Goal: Information Seeking & Learning: Learn about a topic

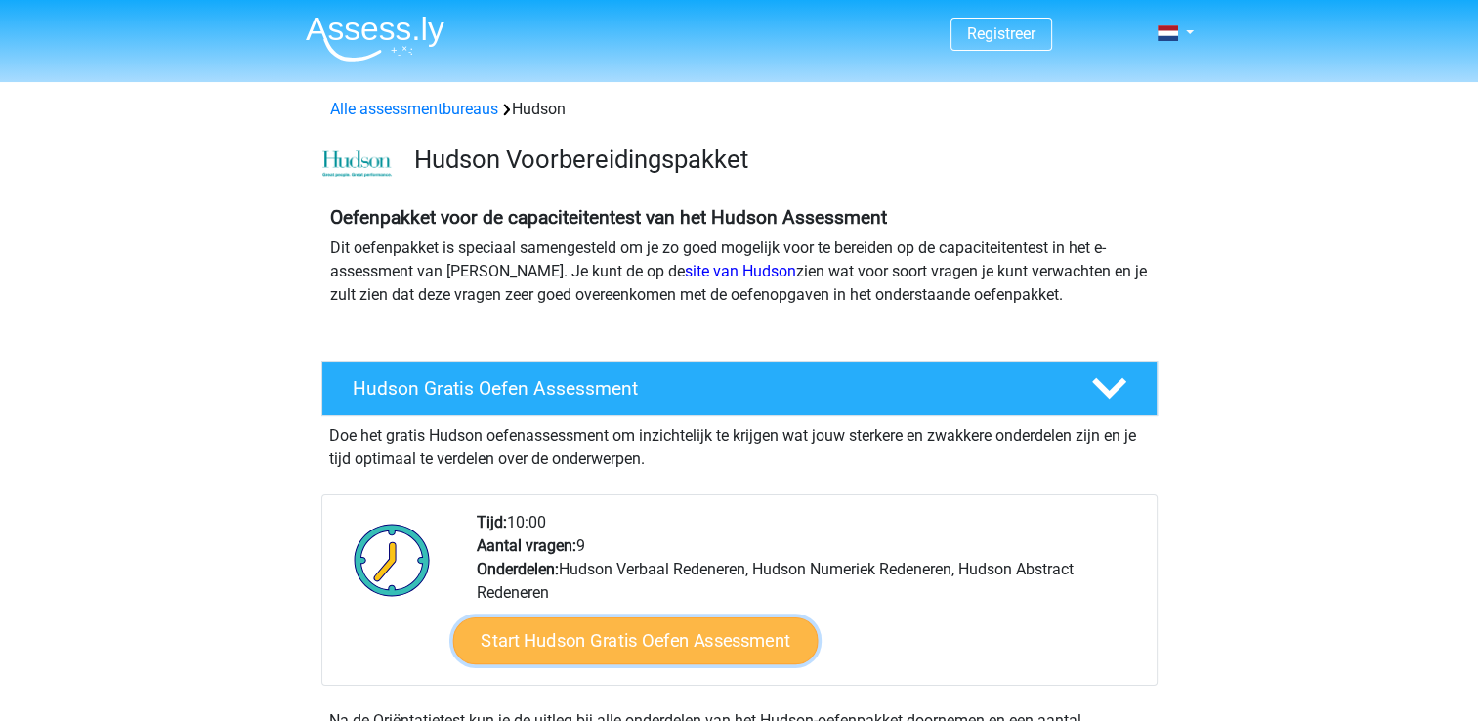
click at [658, 639] on link "Start Hudson Gratis Oefen Assessment" at bounding box center [634, 640] width 365 height 47
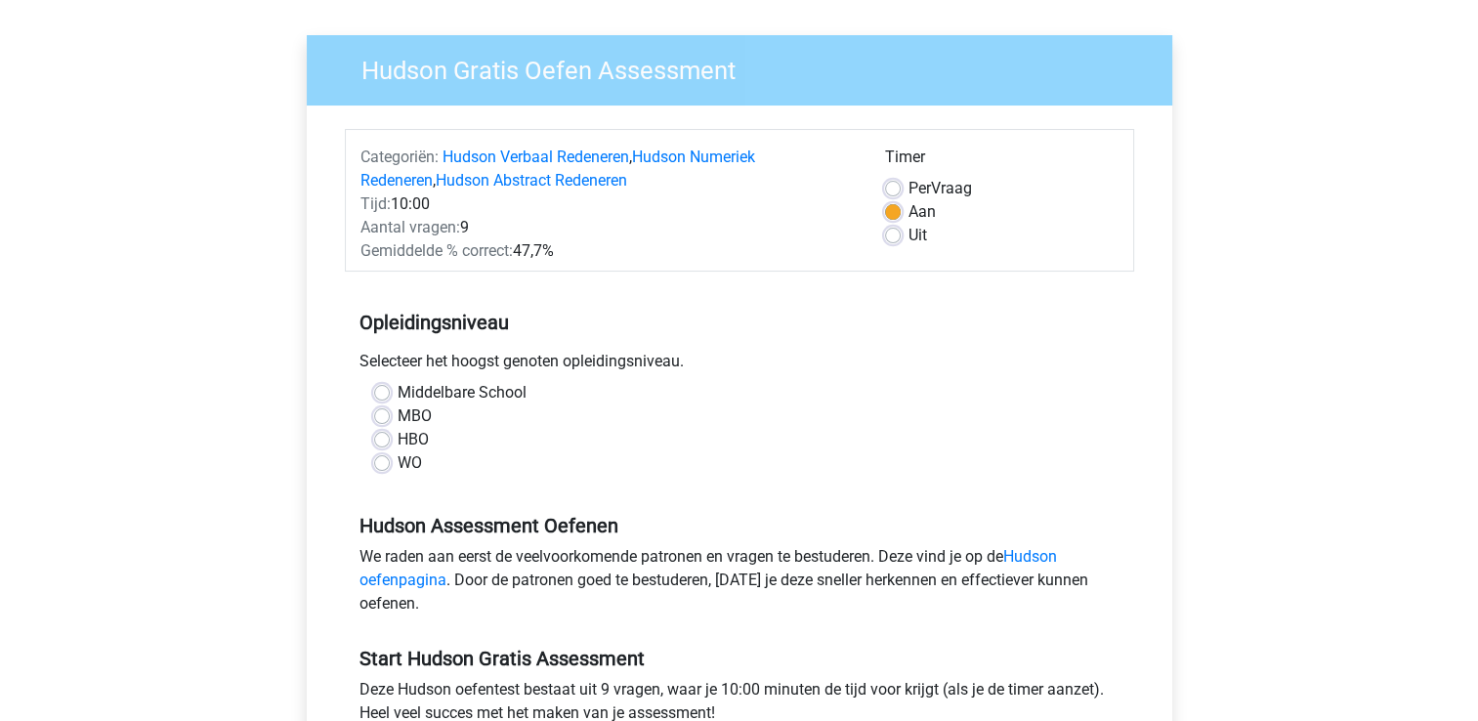
scroll to position [127, 0]
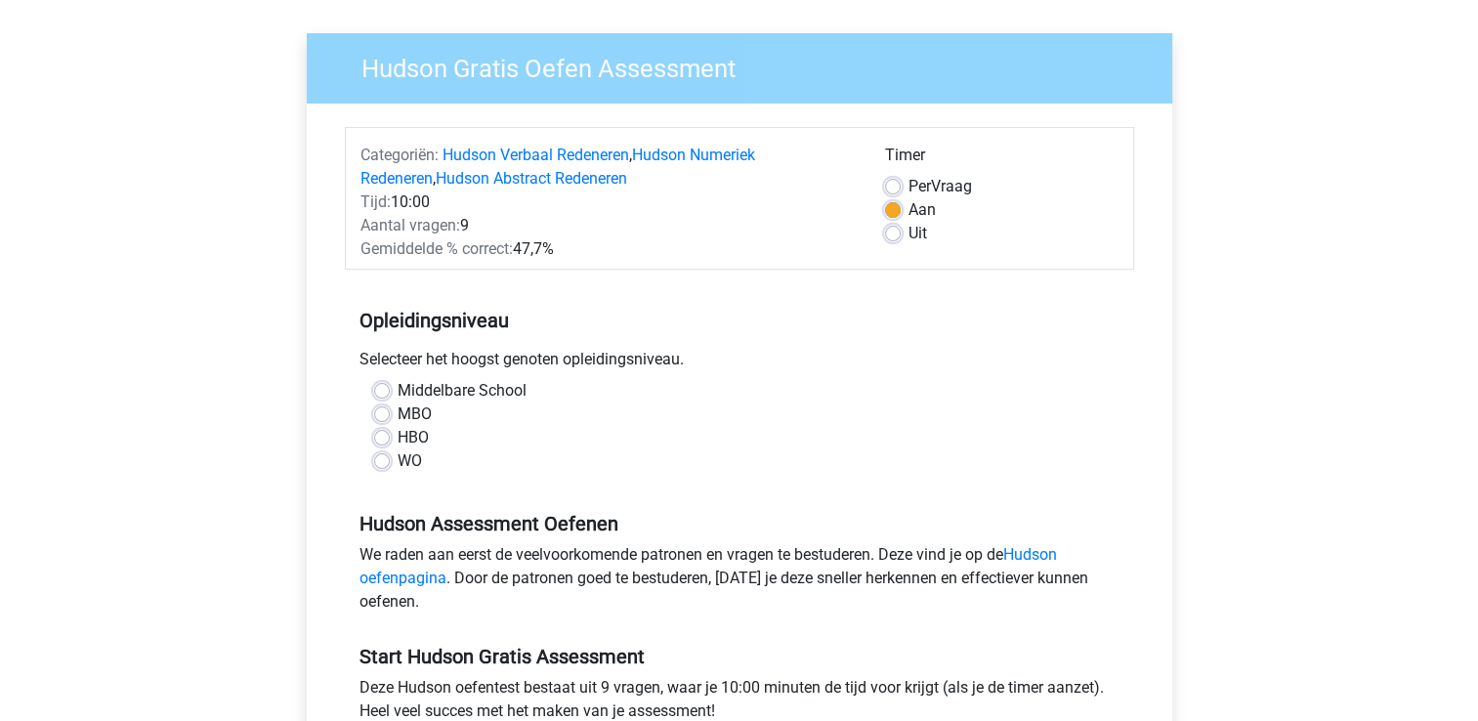
click at [398, 463] on label "WO" at bounding box center [410, 460] width 24 height 23
click at [378, 463] on input "WO" at bounding box center [382, 459] width 16 height 20
radio input "true"
click at [398, 412] on label "MBO" at bounding box center [415, 414] width 34 height 23
click at [387, 412] on input "MBO" at bounding box center [382, 413] width 16 height 20
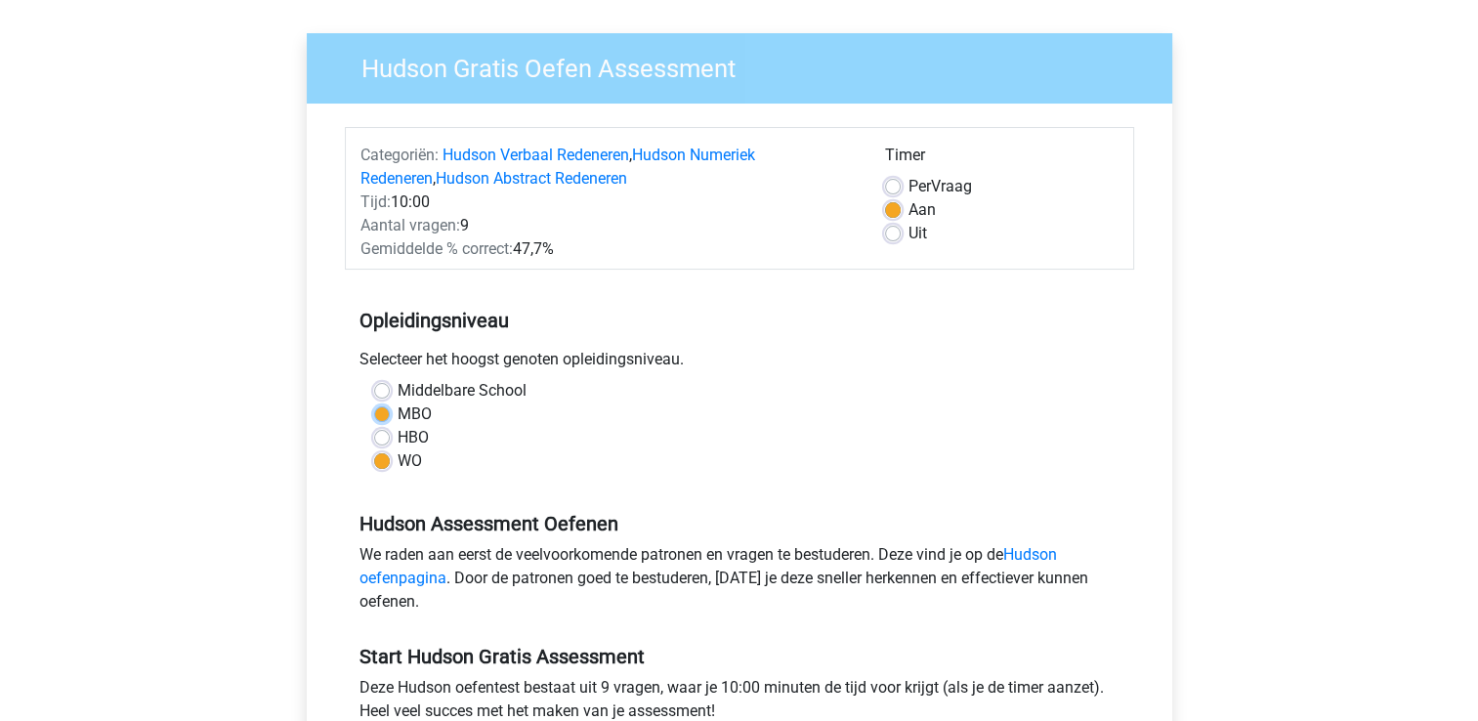
radio input "true"
click at [398, 440] on label "HBO" at bounding box center [413, 437] width 31 height 23
click at [382, 440] on input "HBO" at bounding box center [382, 436] width 16 height 20
radio input "true"
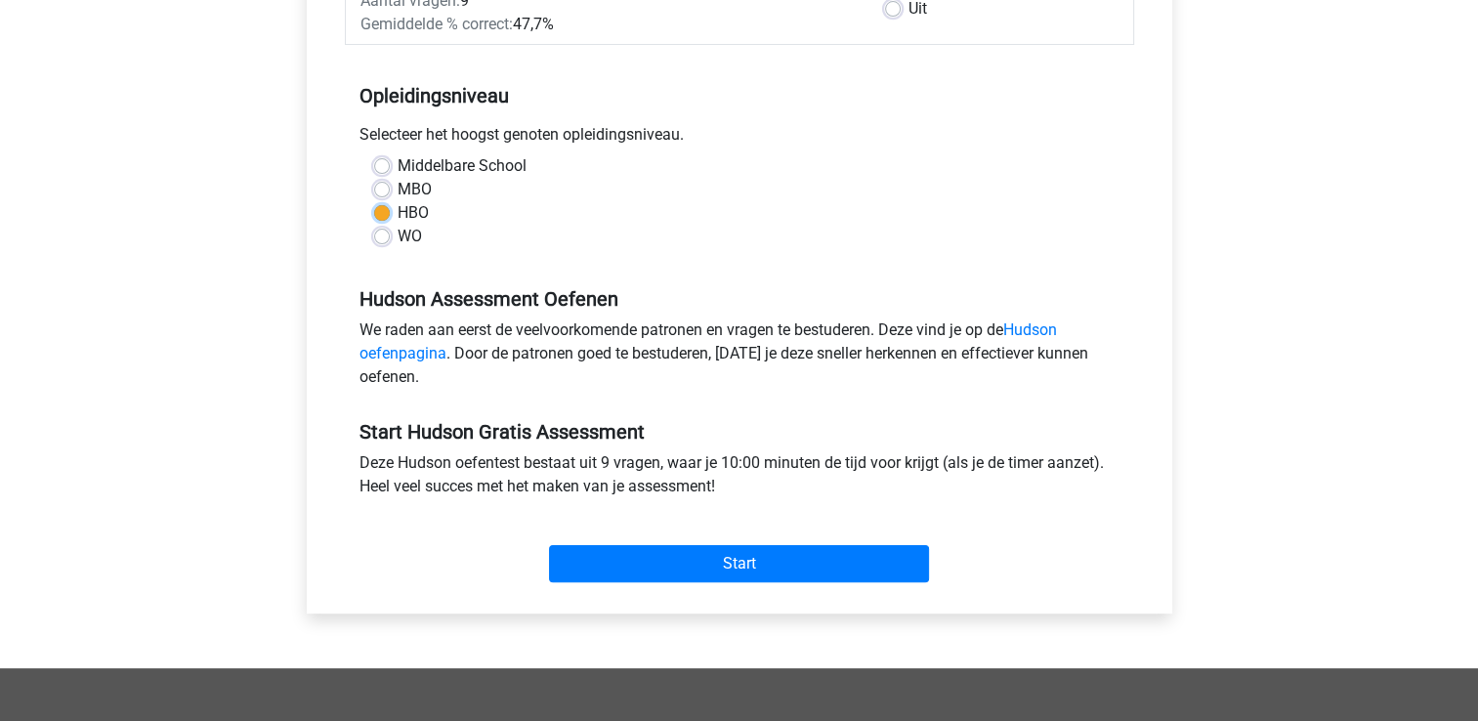
scroll to position [359, 0]
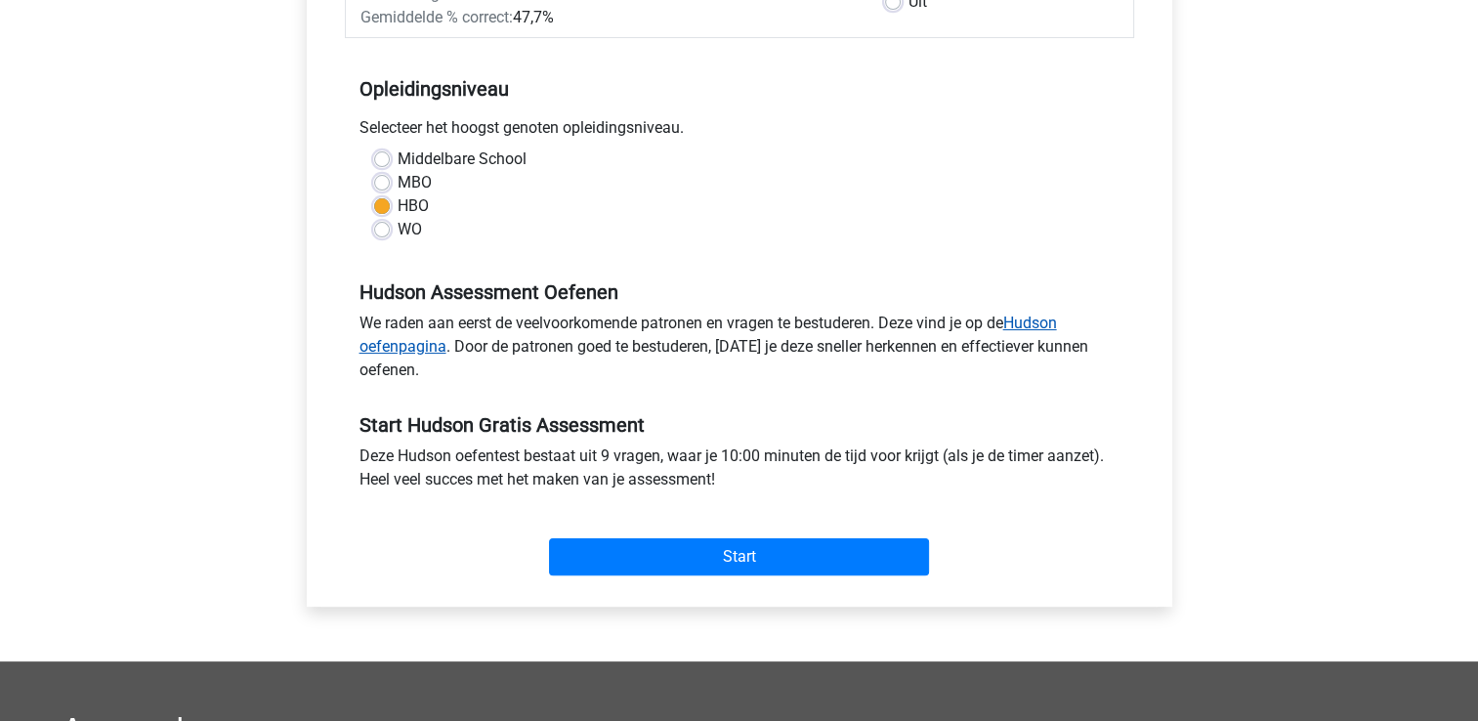
click at [1044, 323] on link "Hudson oefenpagina" at bounding box center [709, 335] width 698 height 42
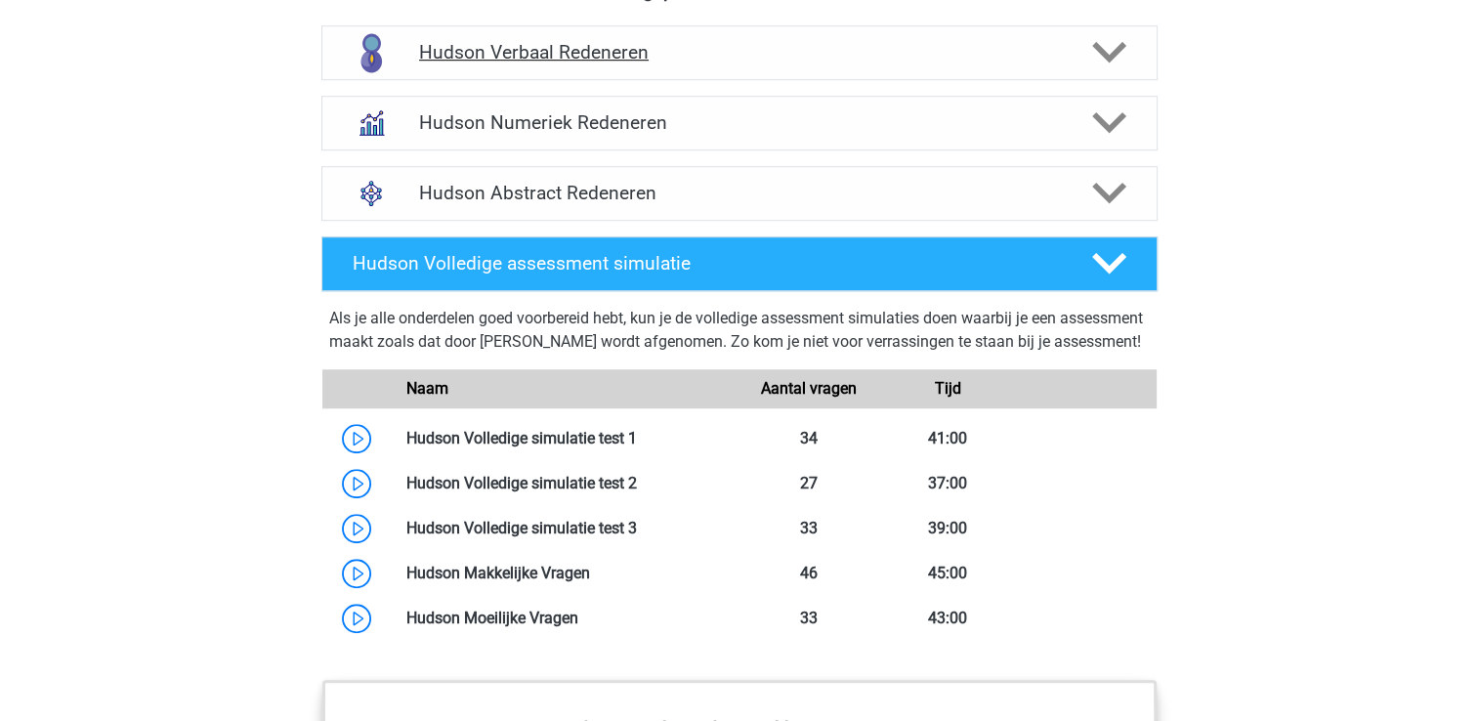
scroll to position [1294, 0]
click at [1108, 190] on icon at bounding box center [1109, 193] width 34 height 34
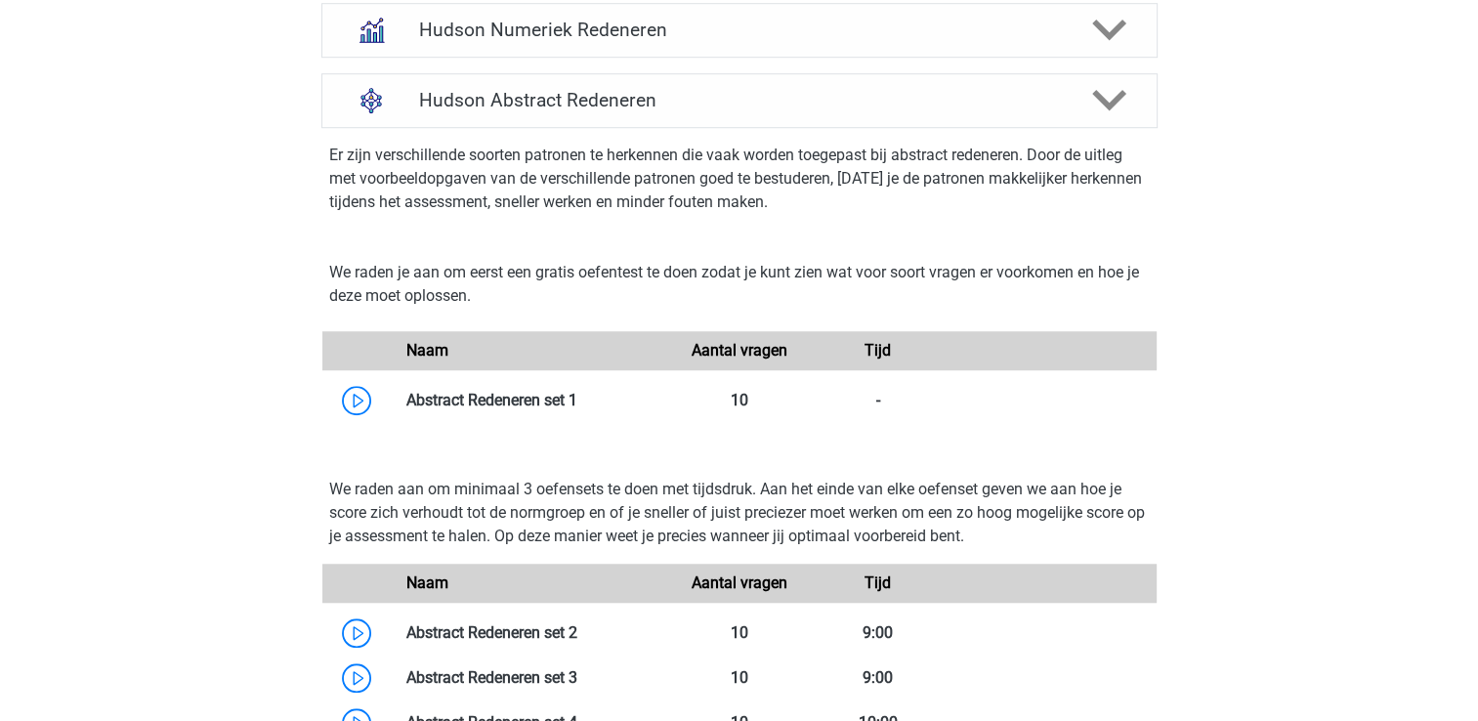
scroll to position [1387, 0]
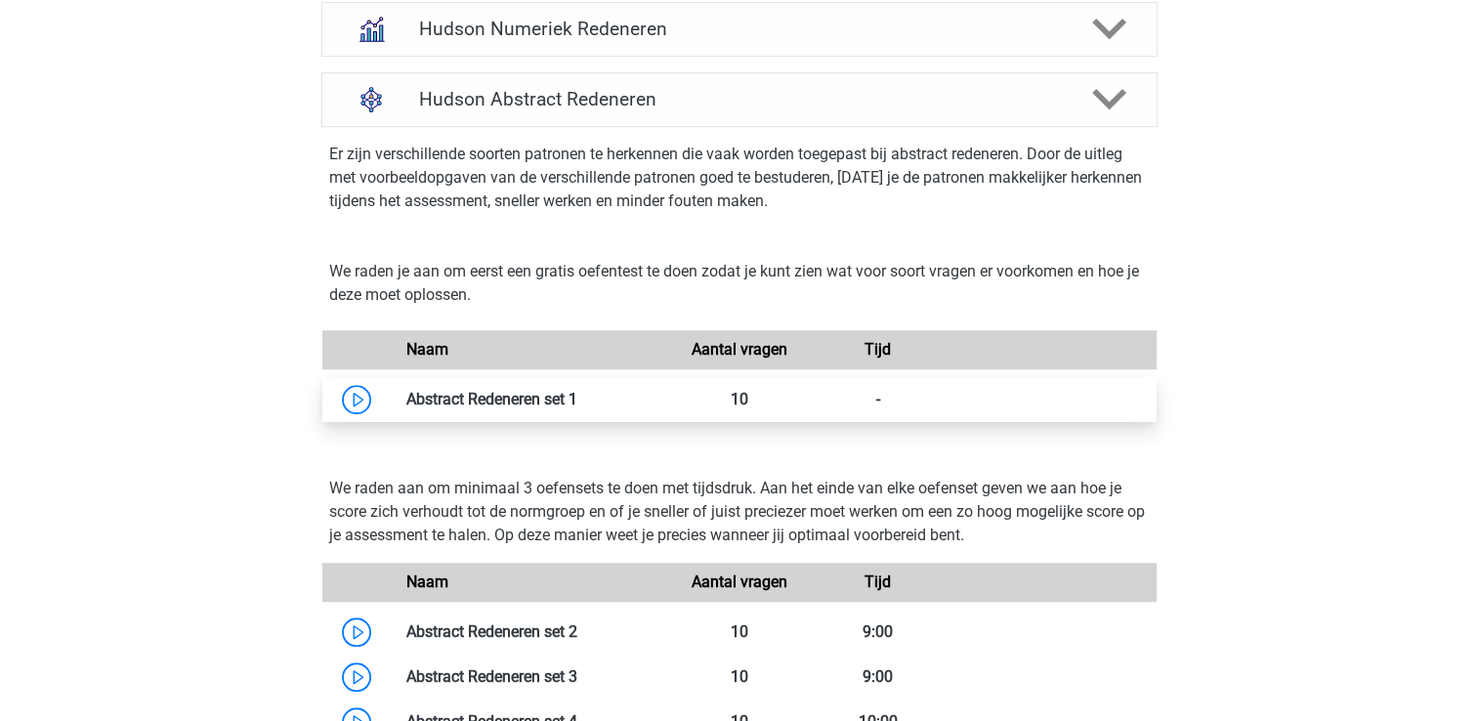
click at [577, 397] on link at bounding box center [577, 399] width 0 height 19
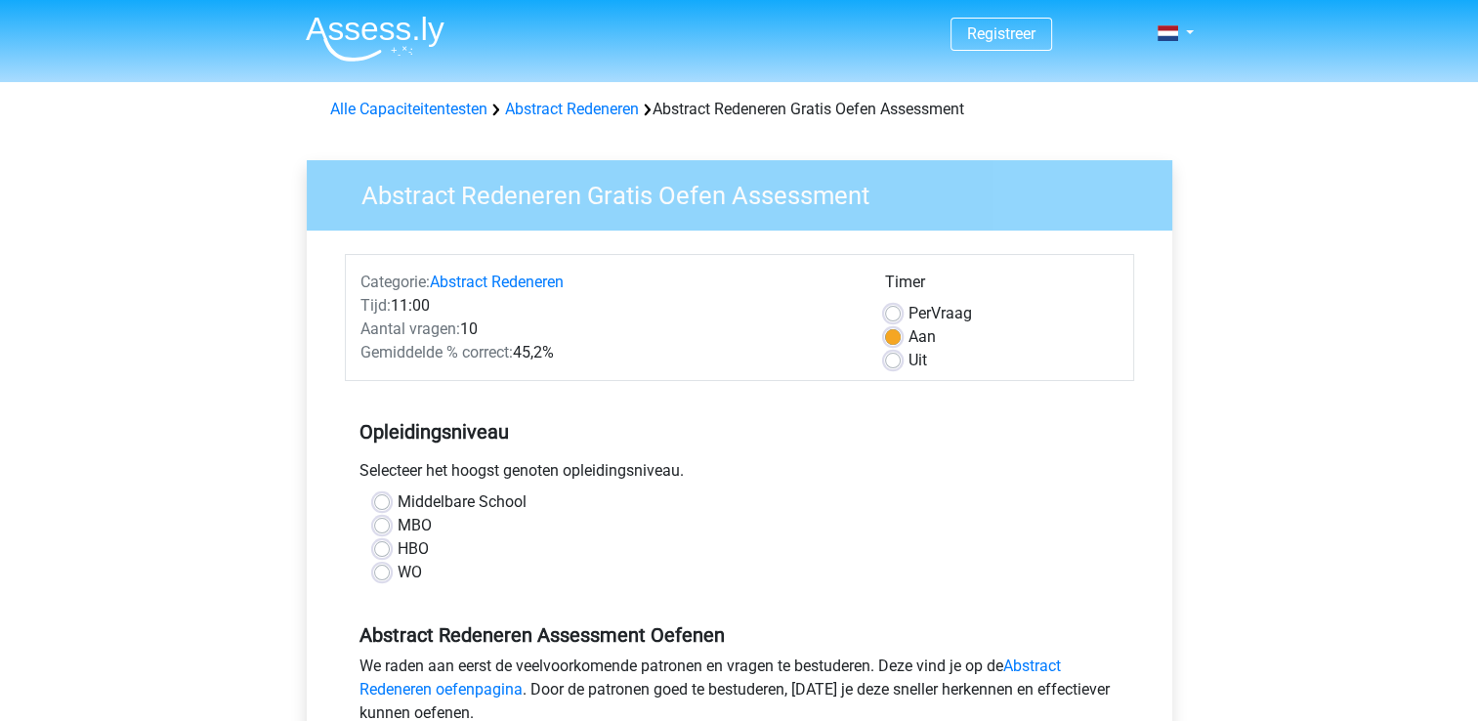
click at [398, 523] on label "MBO" at bounding box center [415, 525] width 34 height 23
click at [374, 523] on input "MBO" at bounding box center [382, 524] width 16 height 20
radio input "true"
click at [398, 550] on label "HBO" at bounding box center [413, 548] width 31 height 23
click at [381, 550] on input "HBO" at bounding box center [382, 547] width 16 height 20
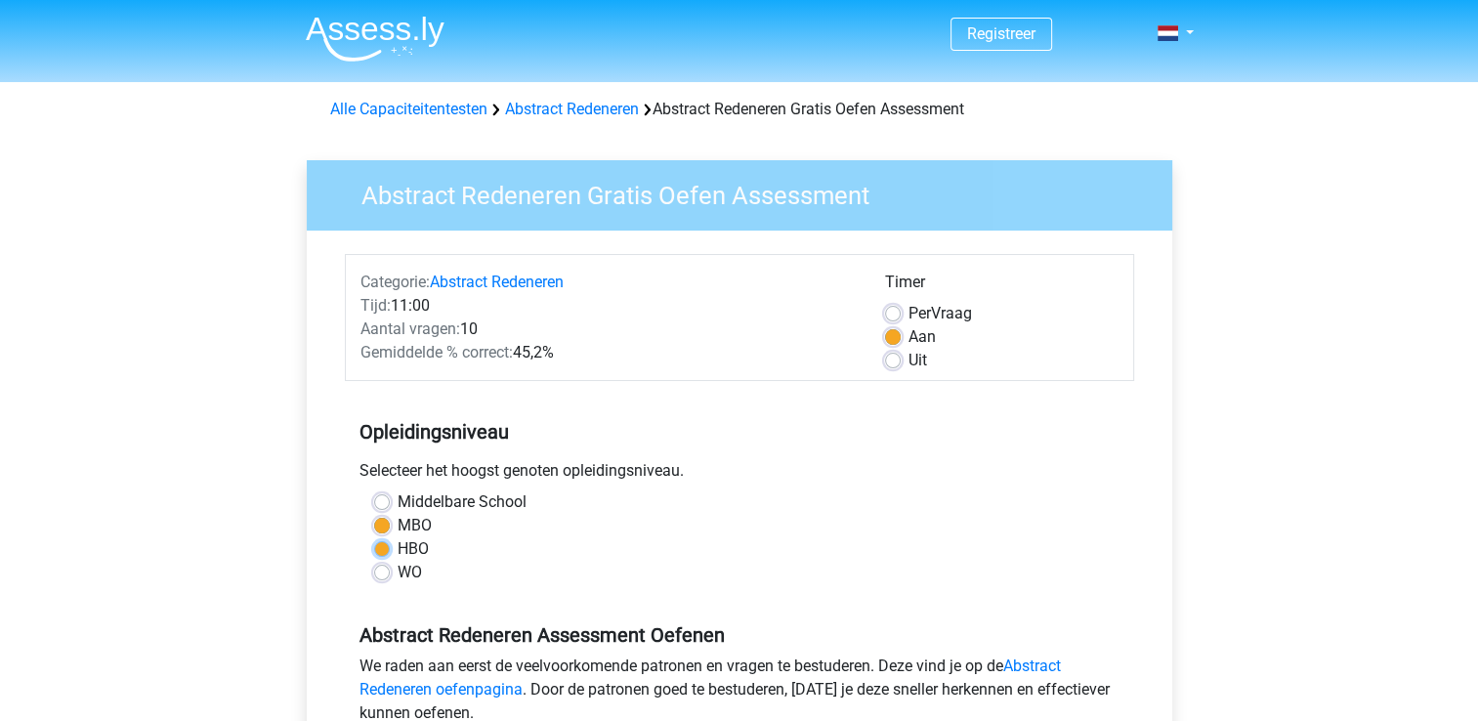
radio input "true"
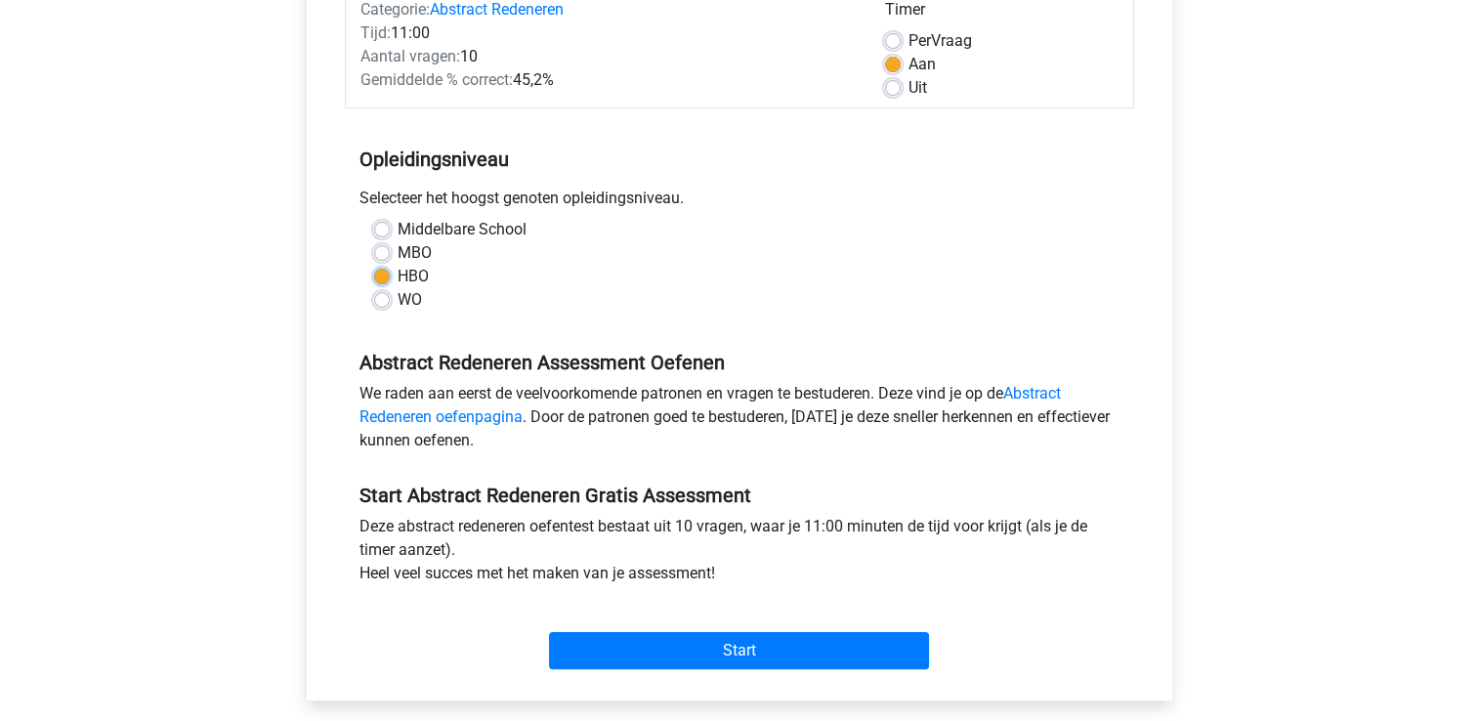
scroll to position [274, 0]
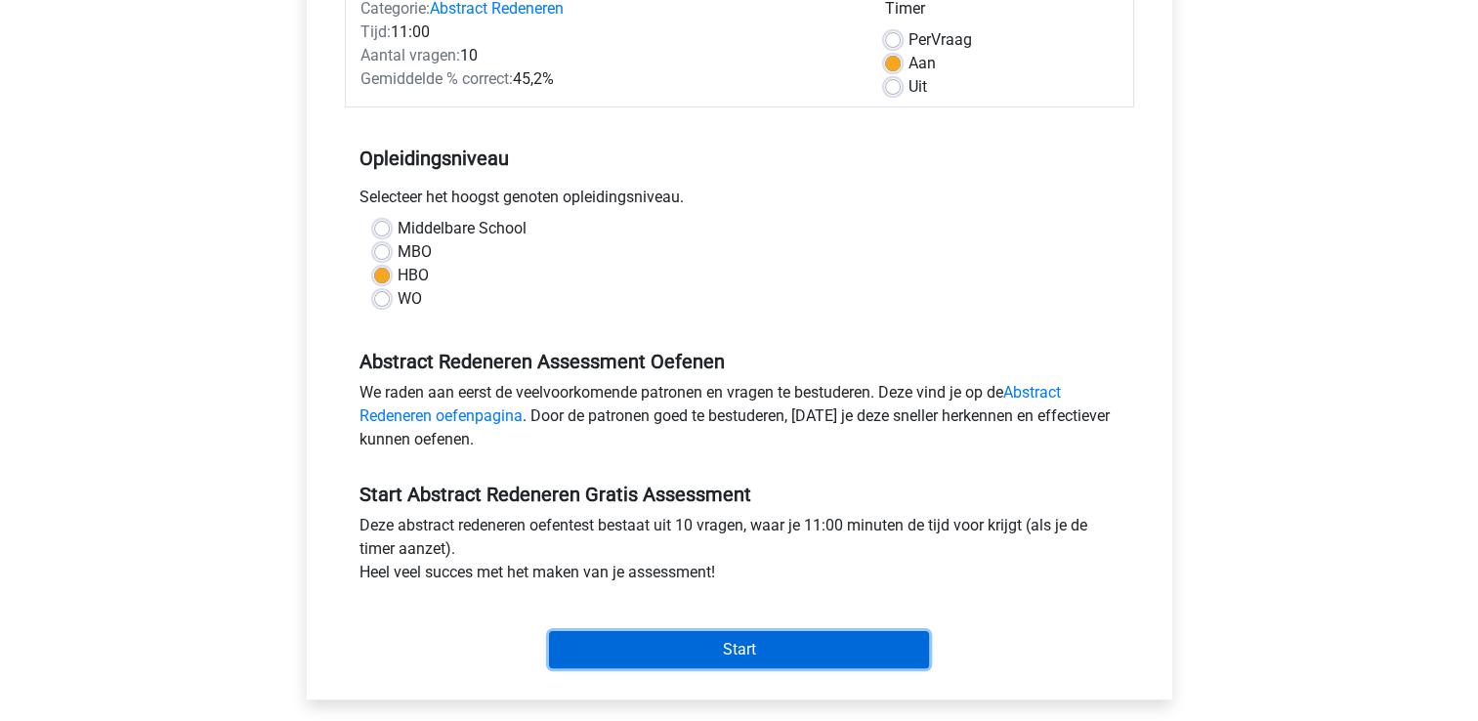
click at [729, 651] on input "Start" at bounding box center [739, 649] width 380 height 37
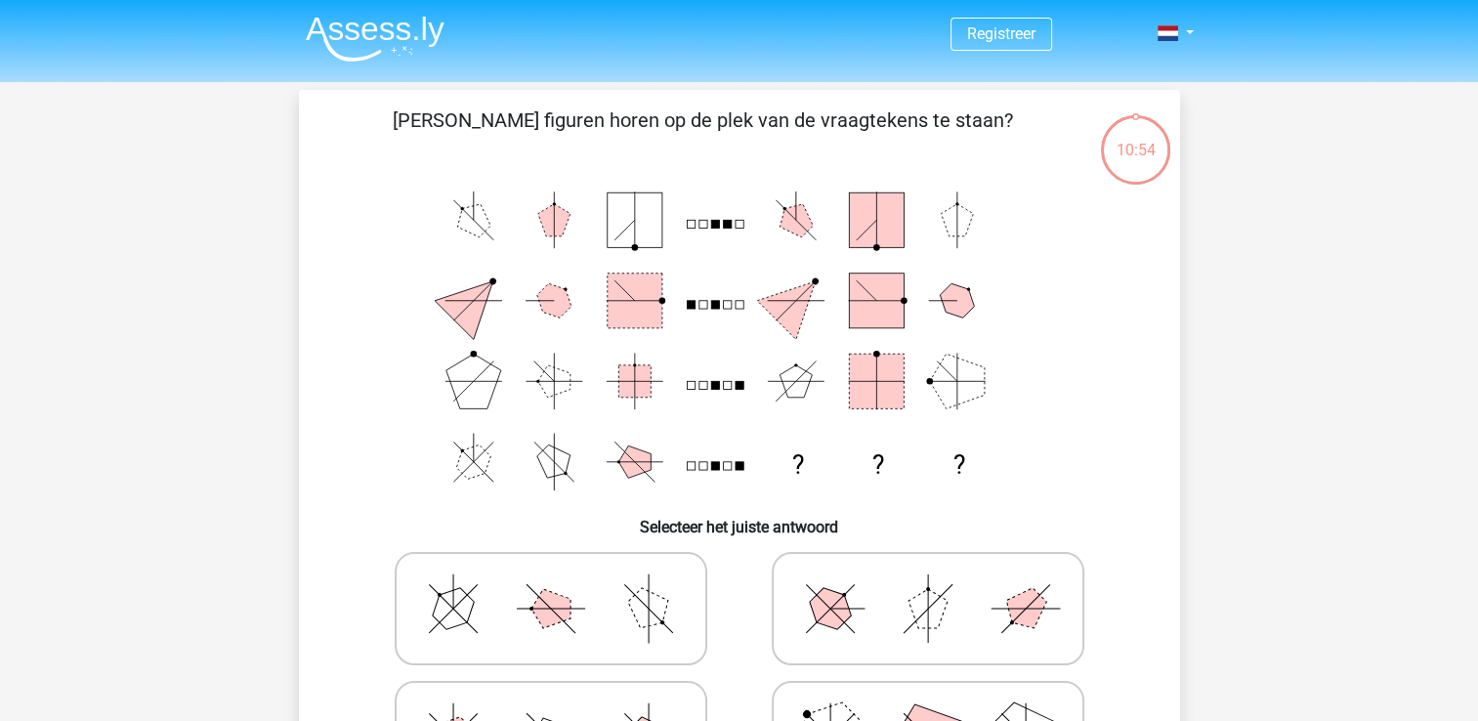
scroll to position [55, 0]
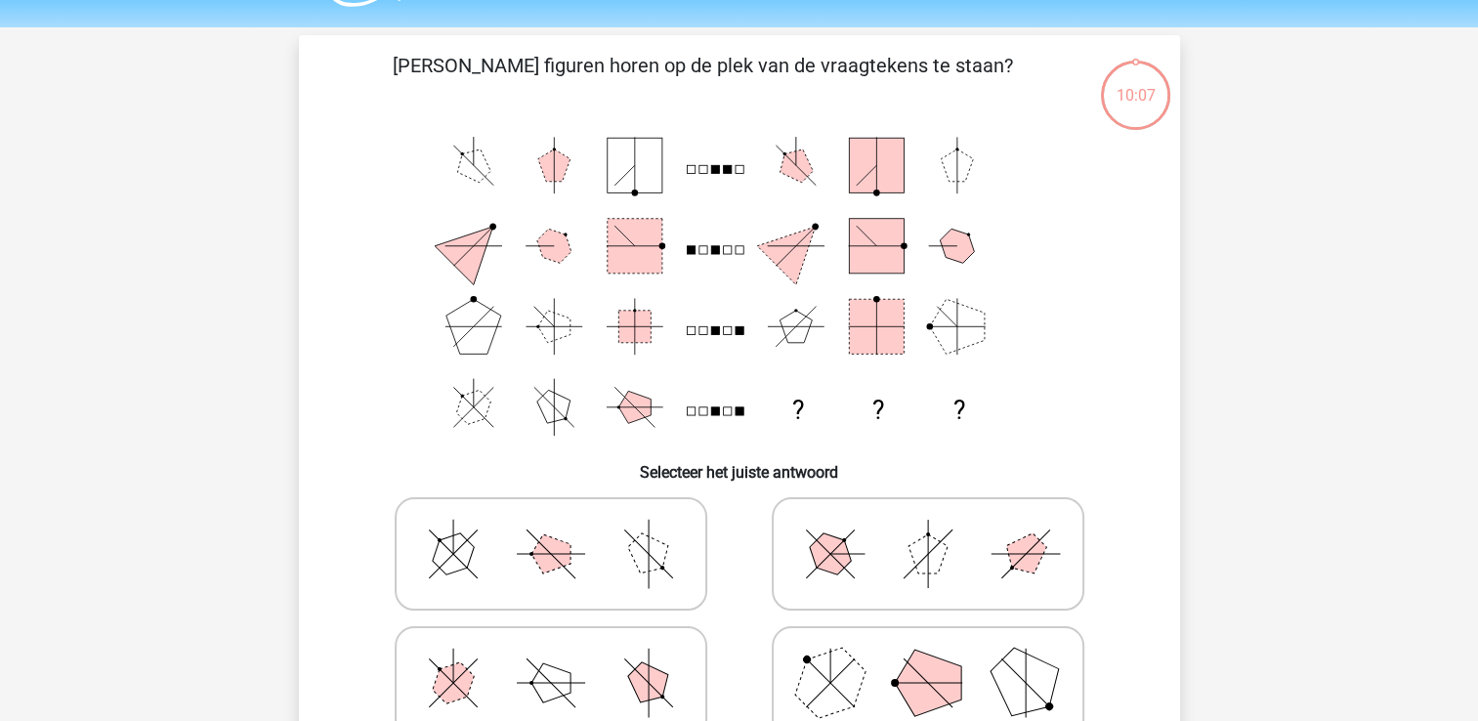
click at [1128, 105] on div "10:07" at bounding box center [1135, 83] width 73 height 49
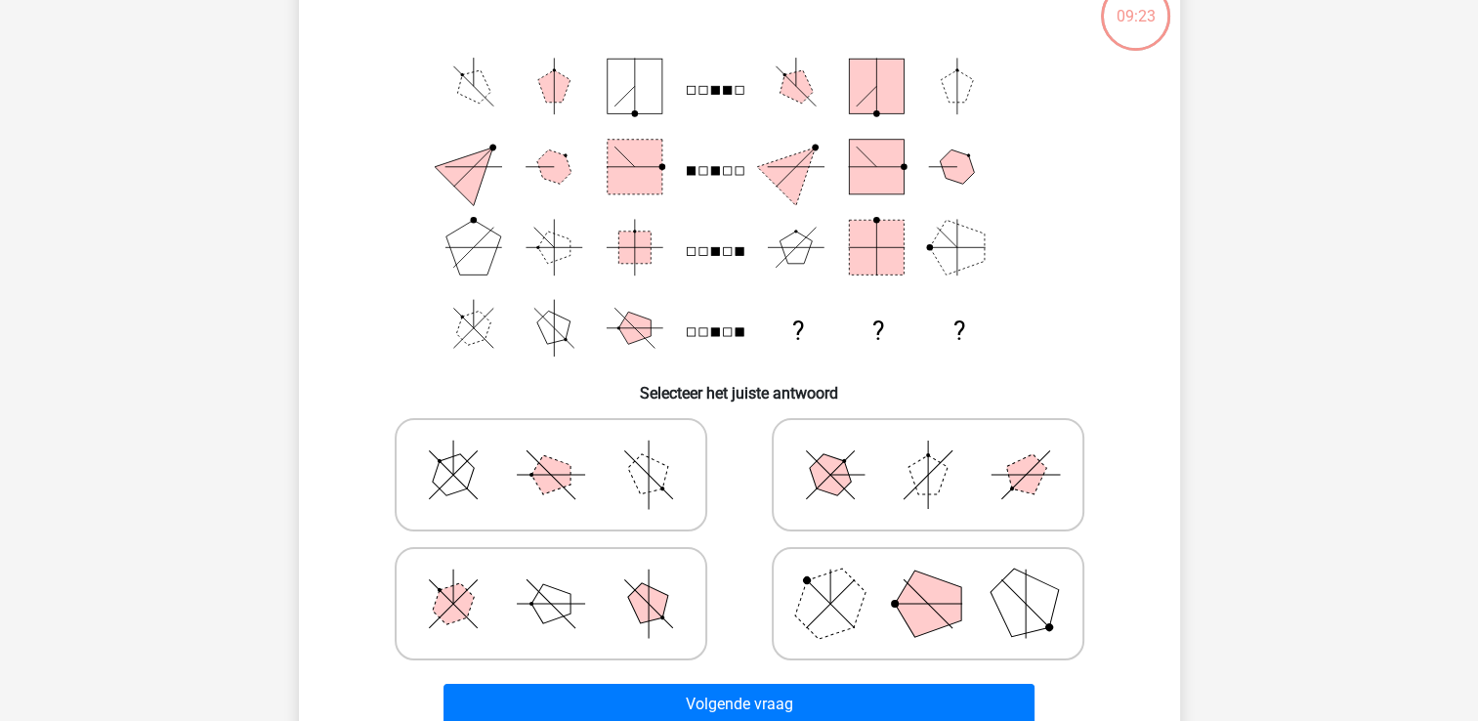
scroll to position [138, 0]
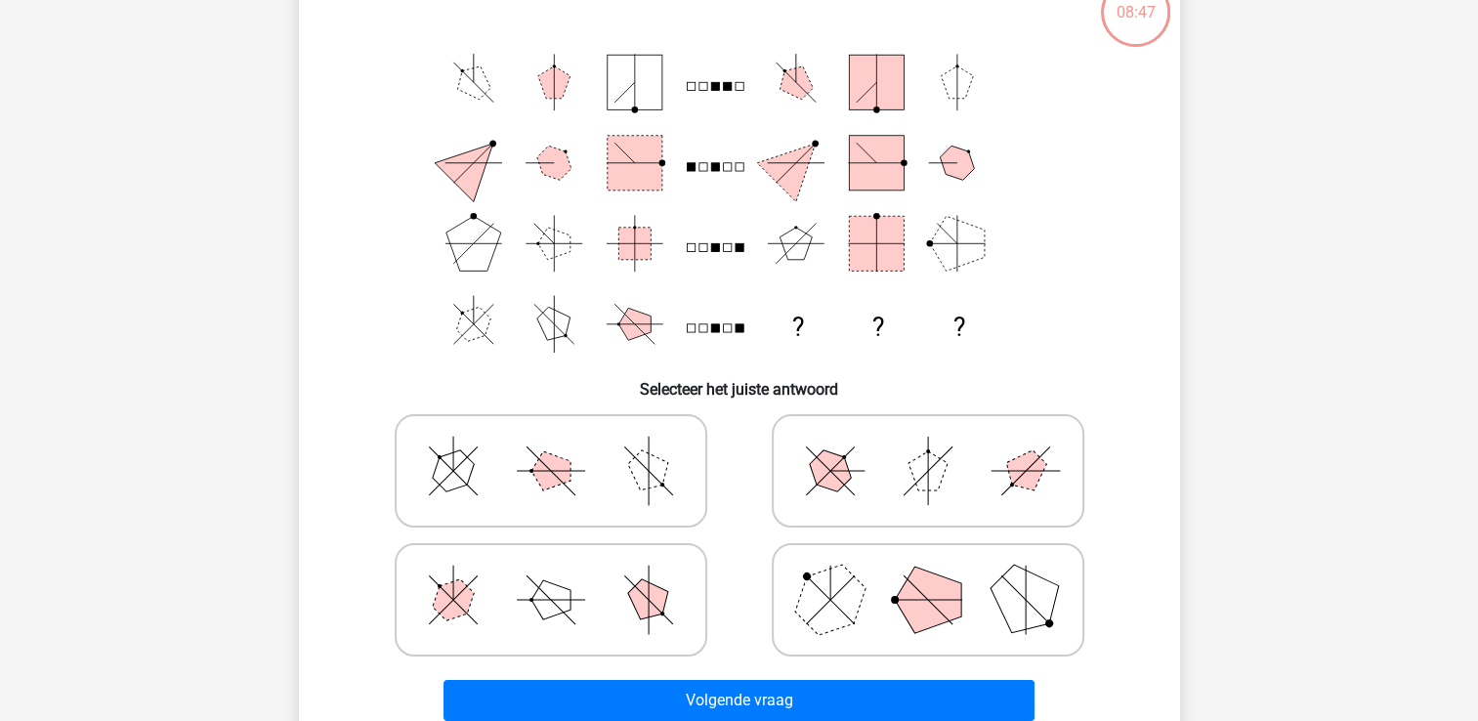
click at [602, 599] on icon at bounding box center [550, 600] width 293 height 98
click at [564, 575] on input "radio" at bounding box center [557, 569] width 13 height 13
radio input "true"
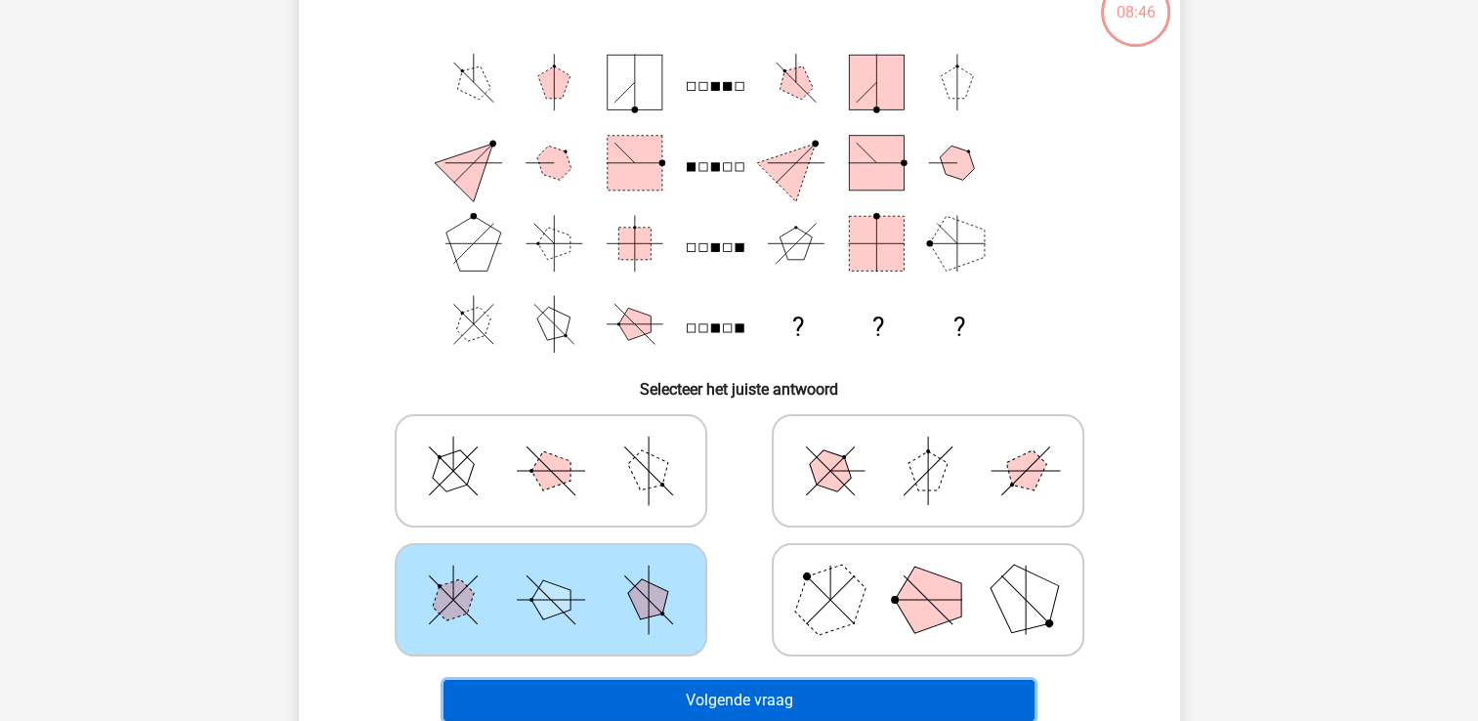
click at [747, 694] on button "Volgende vraag" at bounding box center [739, 700] width 591 height 41
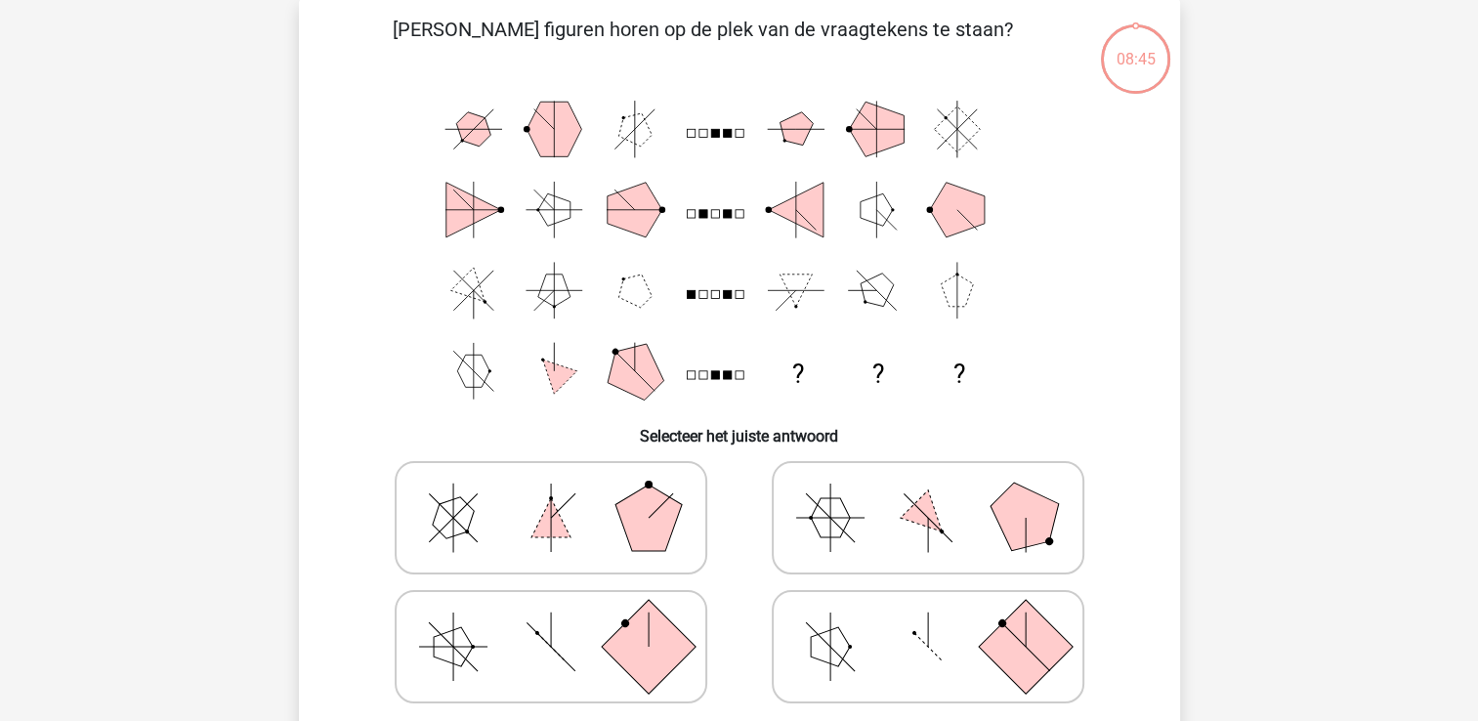
scroll to position [90, 0]
click at [917, 631] on icon at bounding box center [928, 648] width 293 height 98
click at [928, 623] on input "radio" at bounding box center [934, 617] width 13 height 13
radio input "true"
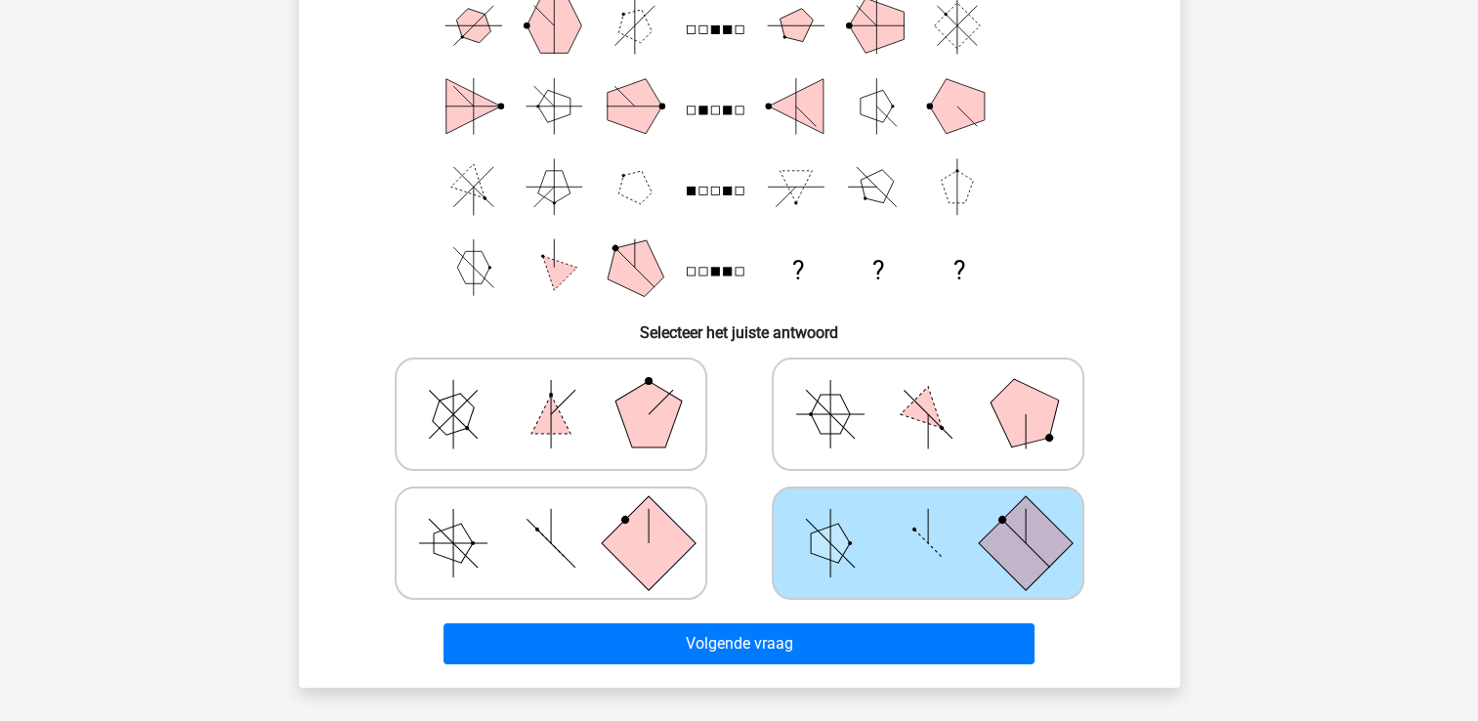
scroll to position [195, 0]
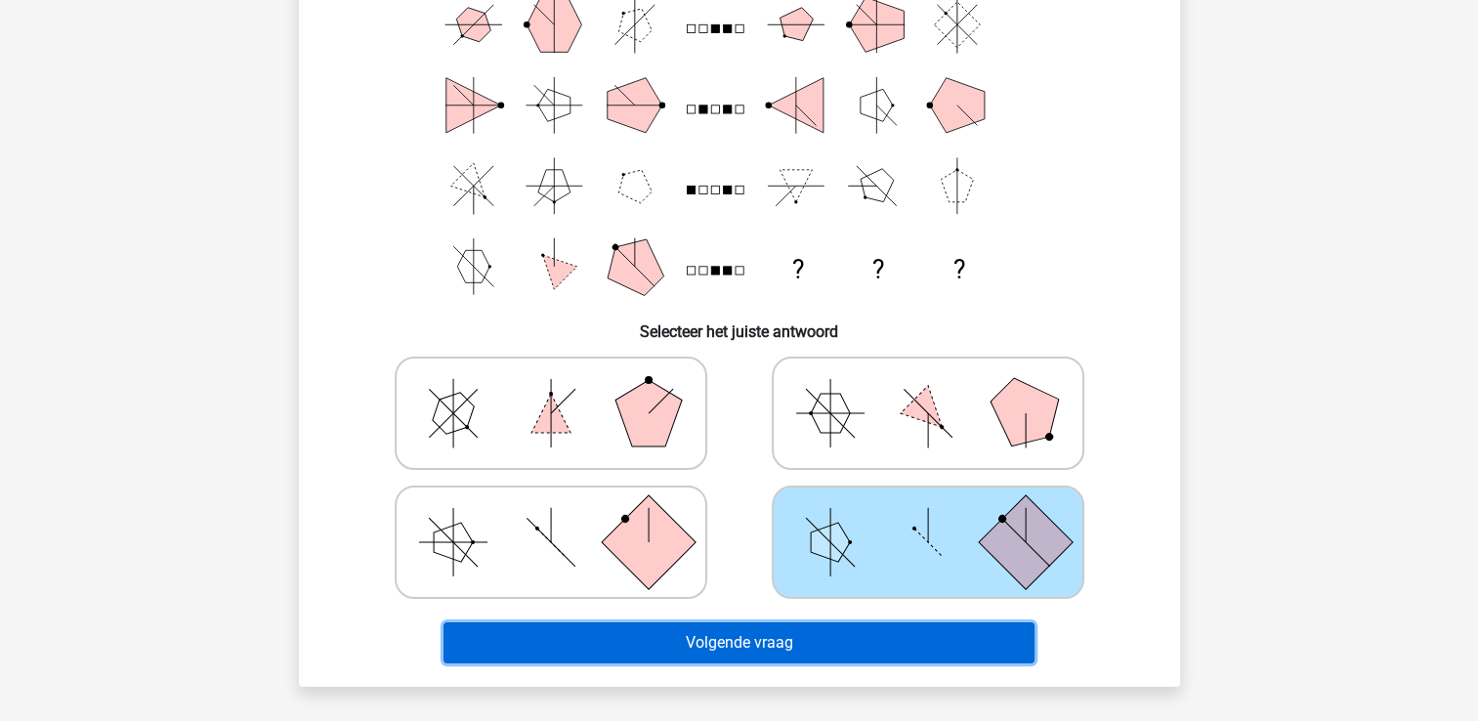
click at [753, 637] on button "Volgende vraag" at bounding box center [739, 642] width 591 height 41
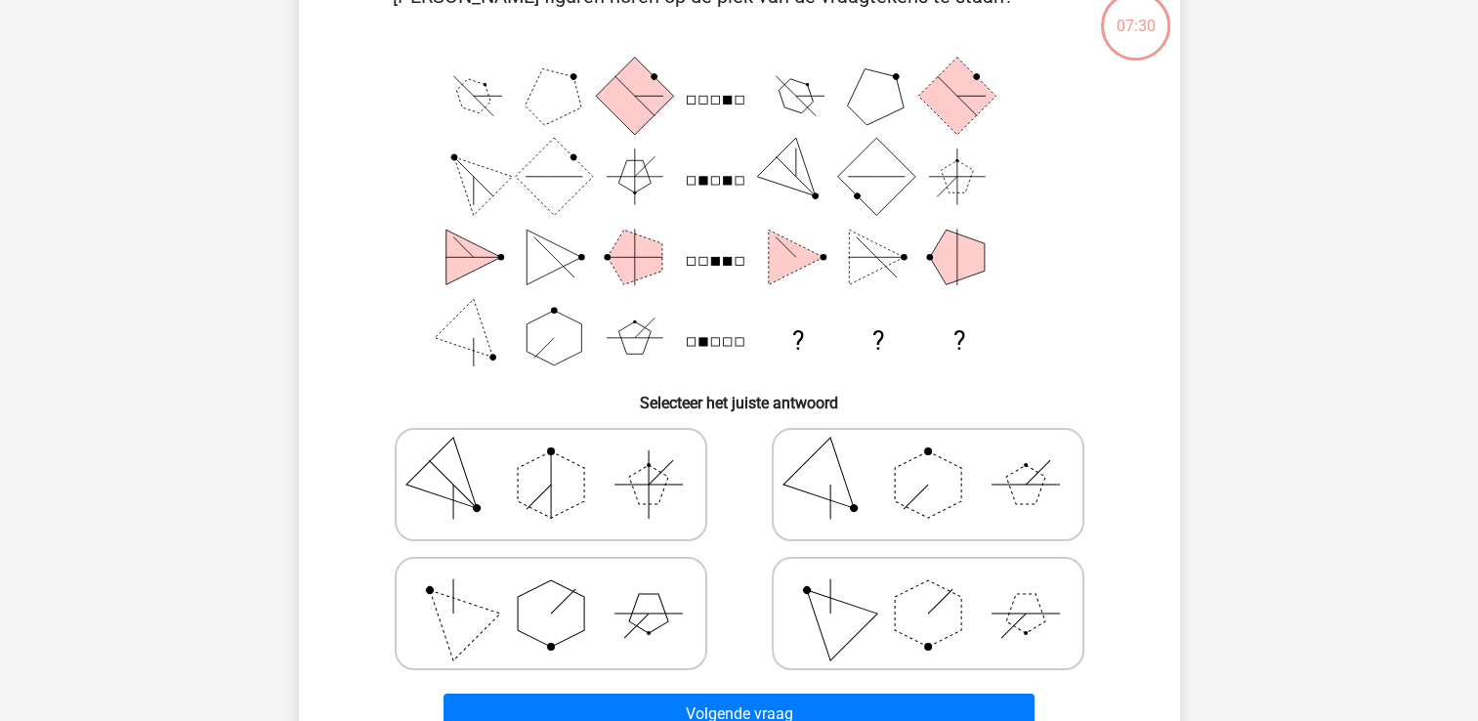
scroll to position [90, 0]
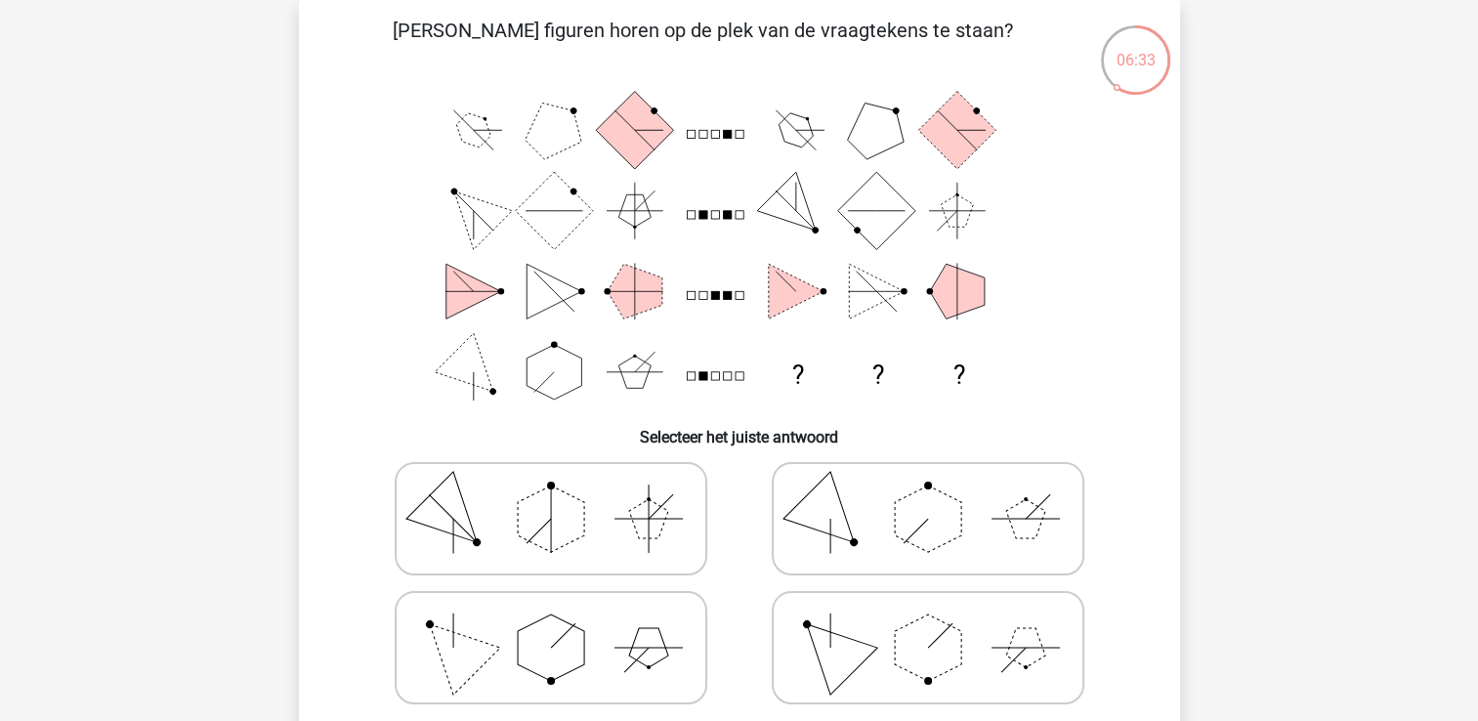
click at [559, 651] on polygon at bounding box center [551, 648] width 66 height 66
click at [559, 623] on input "radio" at bounding box center [557, 617] width 13 height 13
radio input "true"
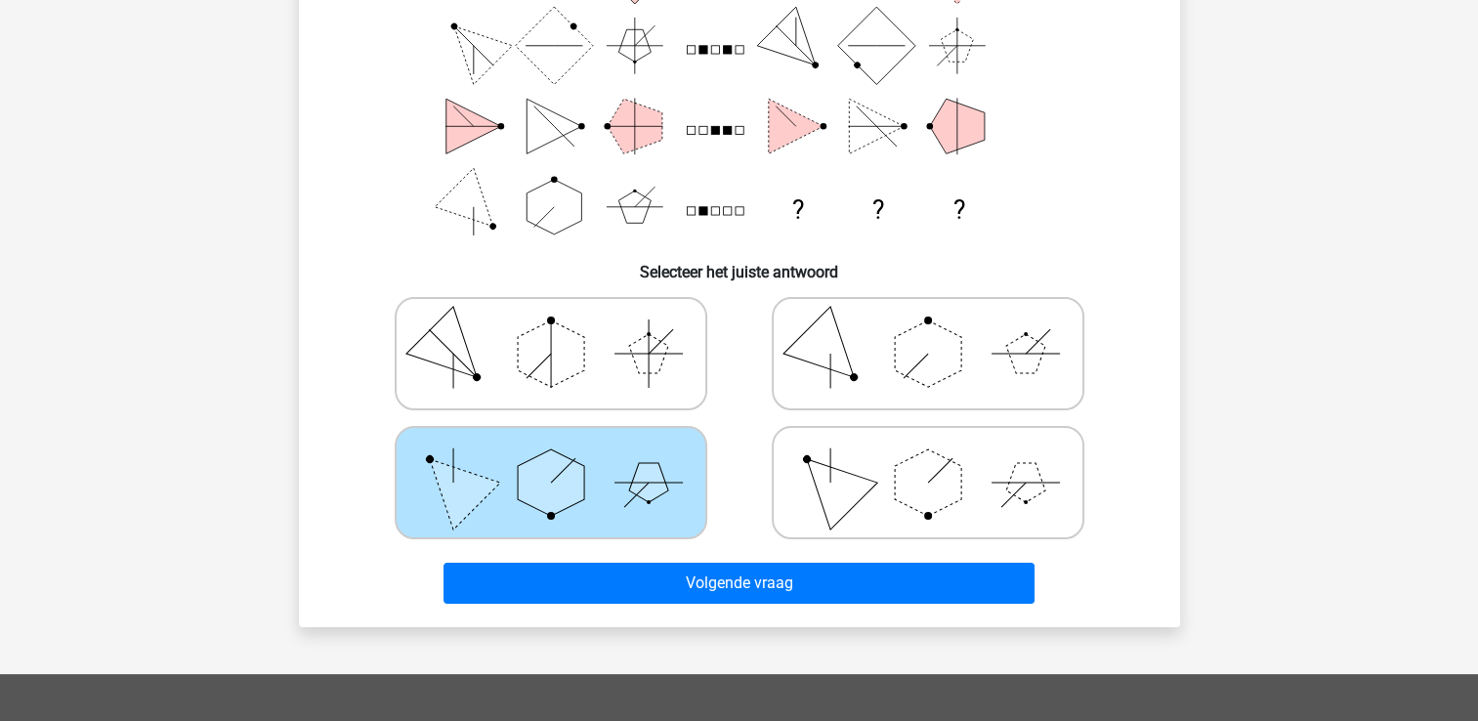
scroll to position [266, 0]
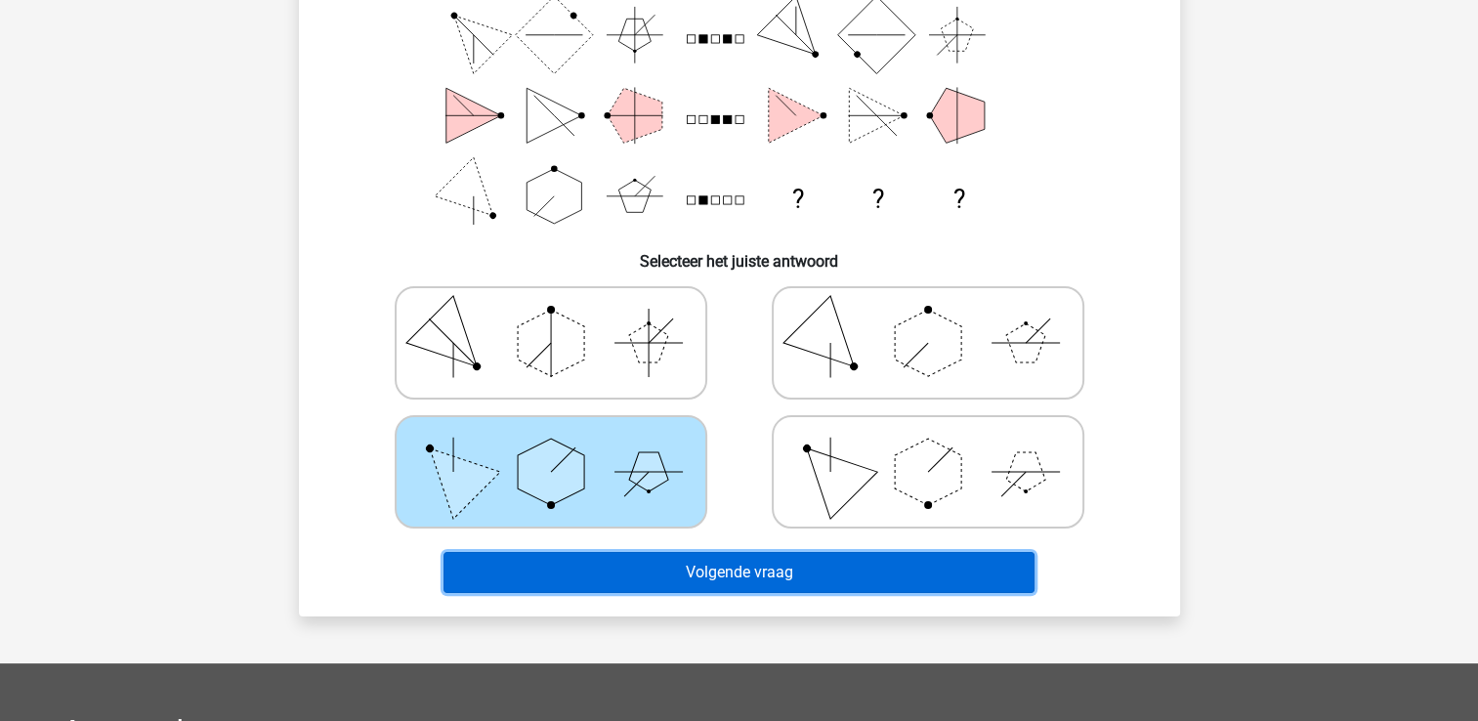
click at [712, 568] on button "Volgende vraag" at bounding box center [739, 572] width 591 height 41
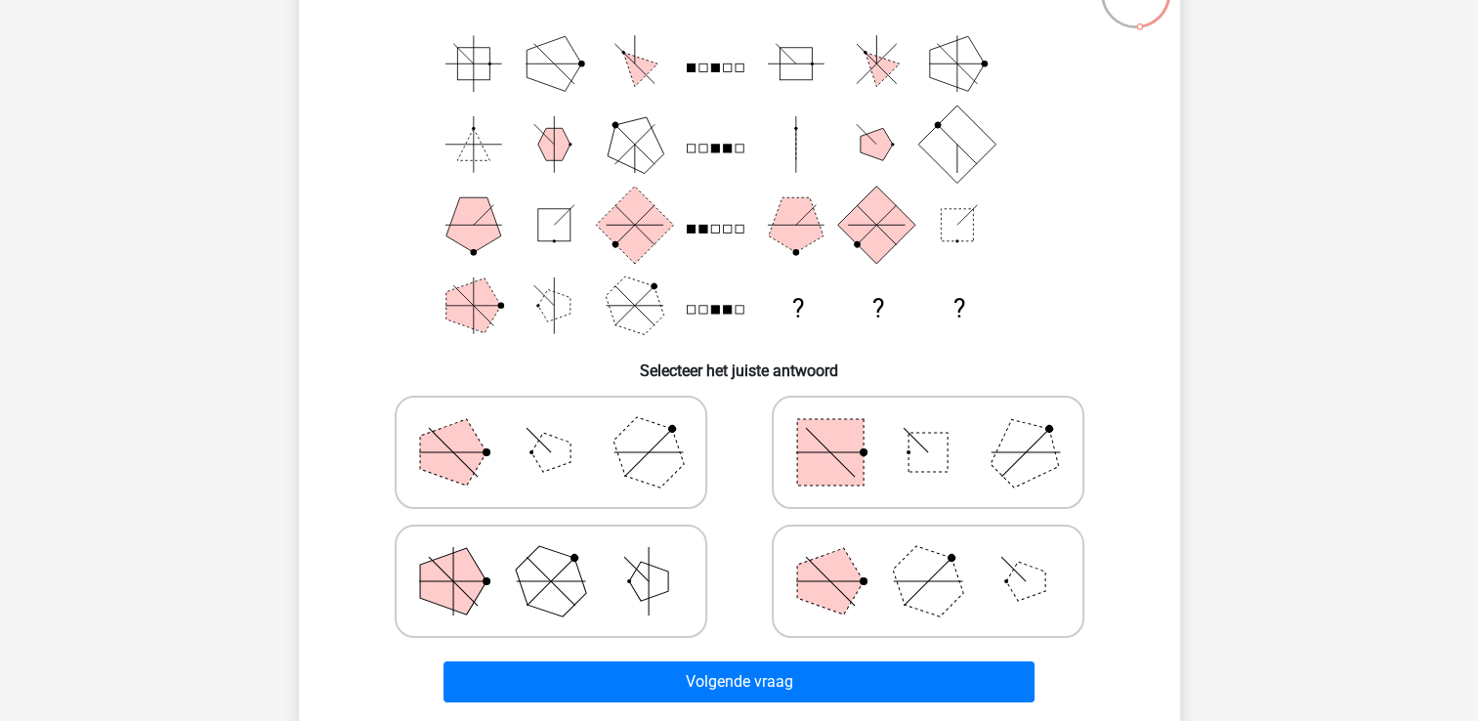
scroll to position [160, 0]
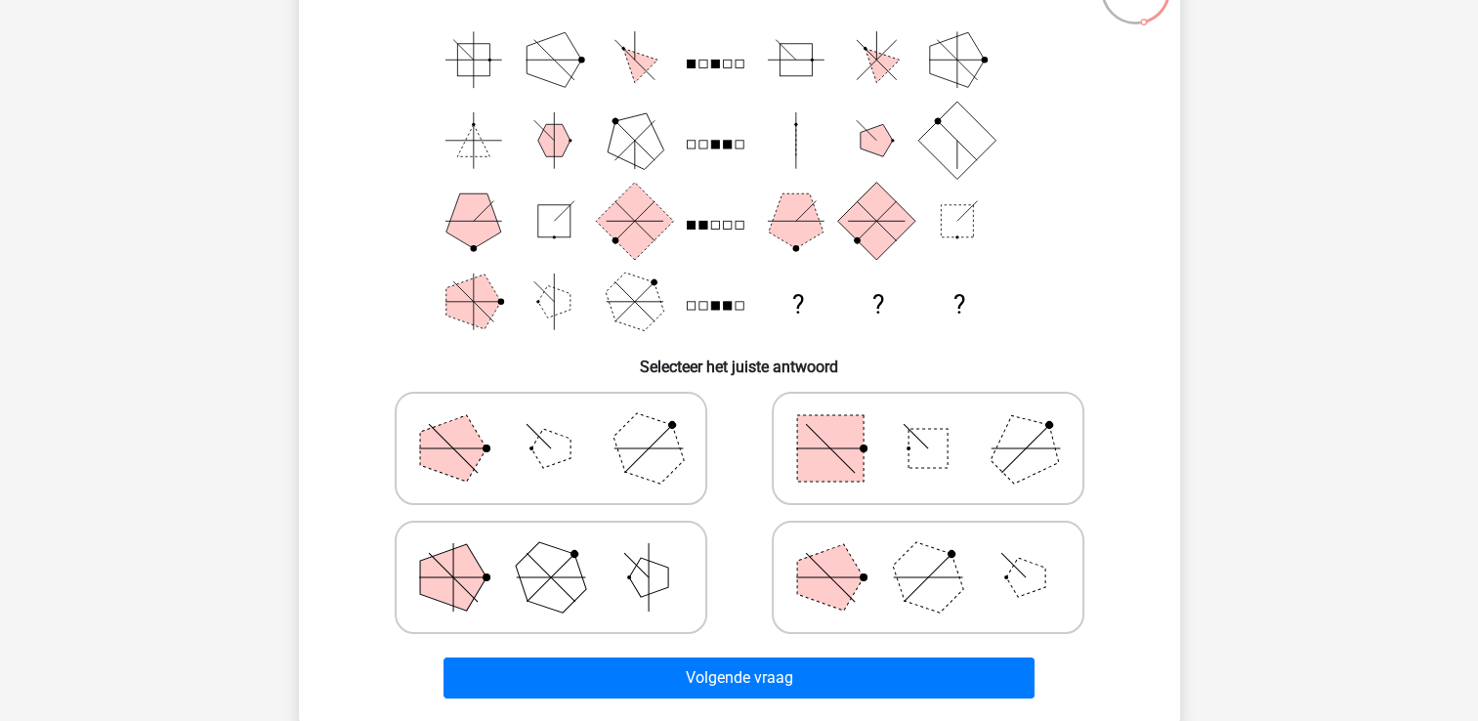
click at [563, 459] on polygon at bounding box center [550, 448] width 39 height 39
click at [563, 424] on input "radio" at bounding box center [557, 417] width 13 height 13
radio input "true"
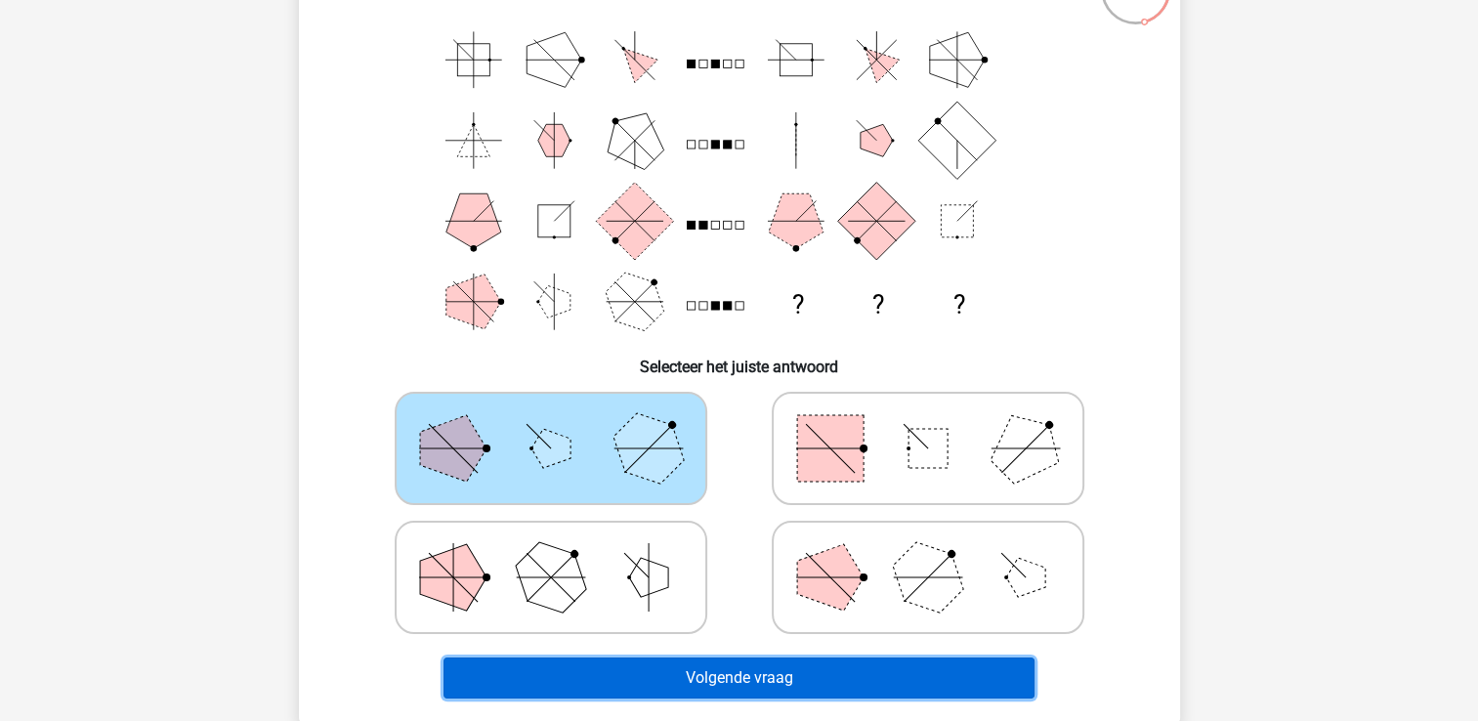
click at [711, 685] on button "Volgende vraag" at bounding box center [739, 678] width 591 height 41
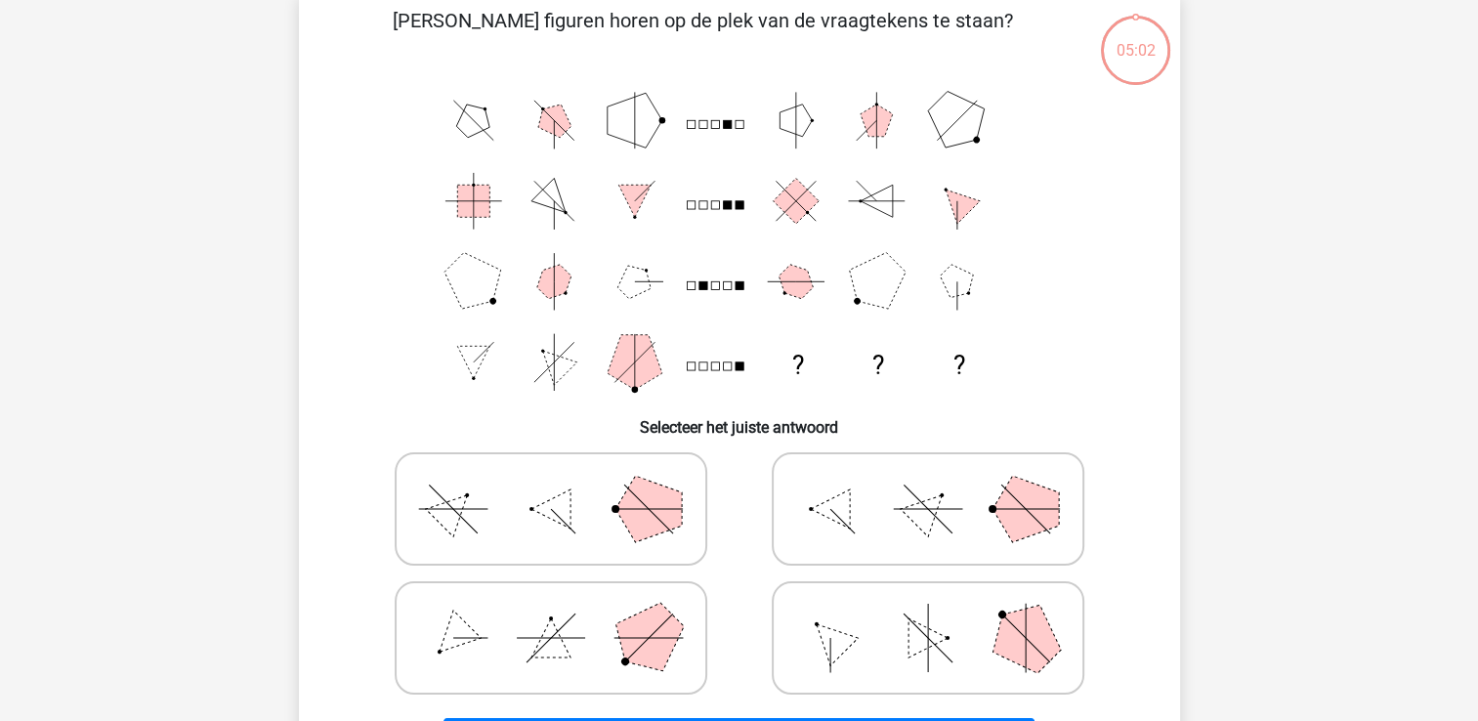
scroll to position [90, 0]
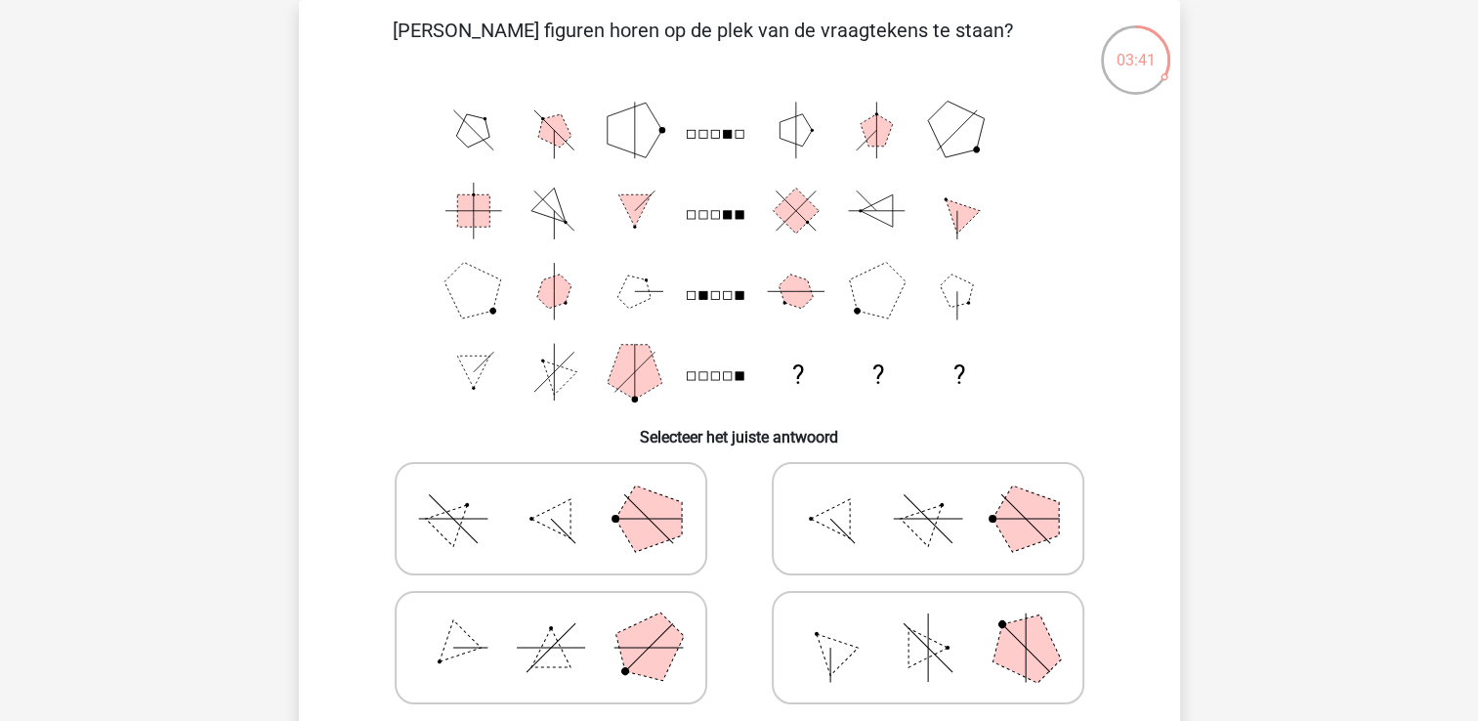
click at [859, 518] on icon at bounding box center [928, 519] width 293 height 98
click at [928, 494] on input "radio" at bounding box center [934, 488] width 13 height 13
radio input "true"
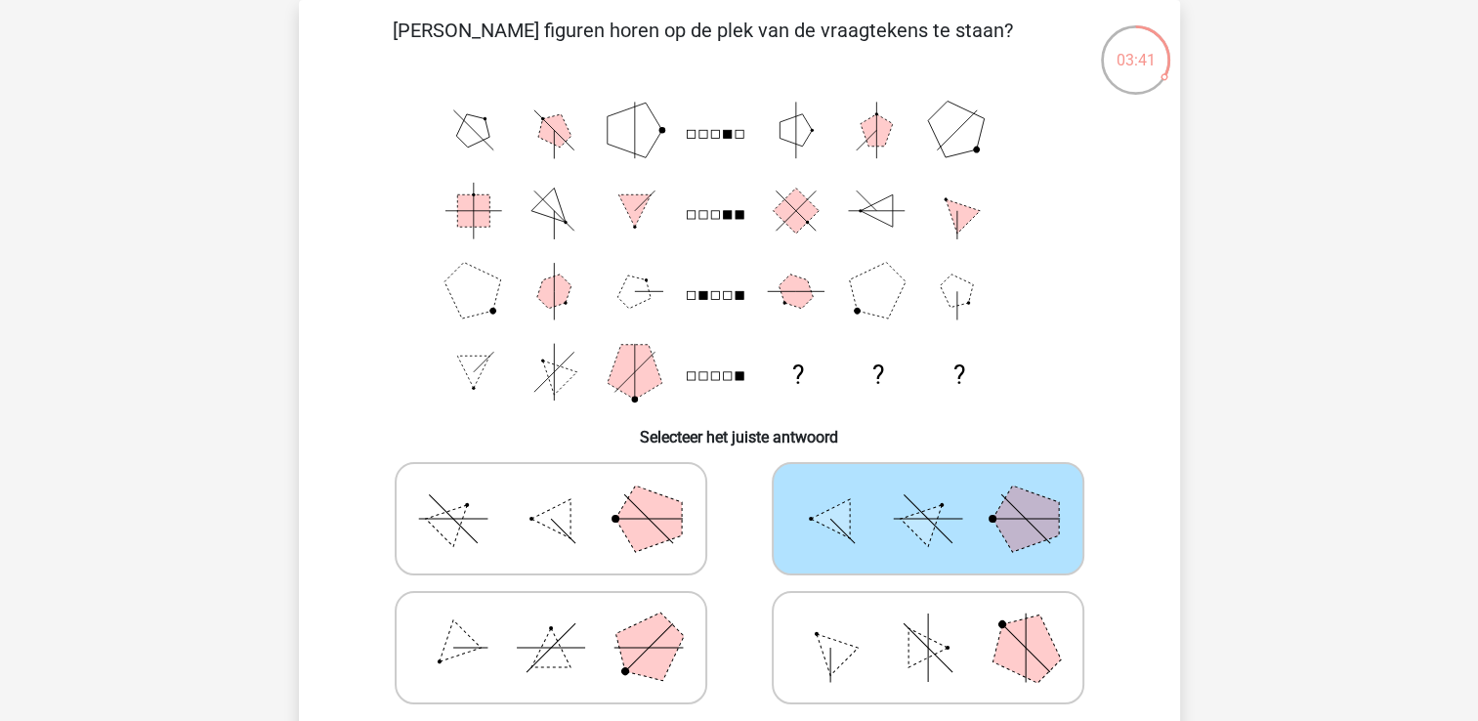
click at [859, 518] on icon at bounding box center [928, 519] width 293 height 98
click at [928, 494] on input "radio" at bounding box center [934, 488] width 13 height 13
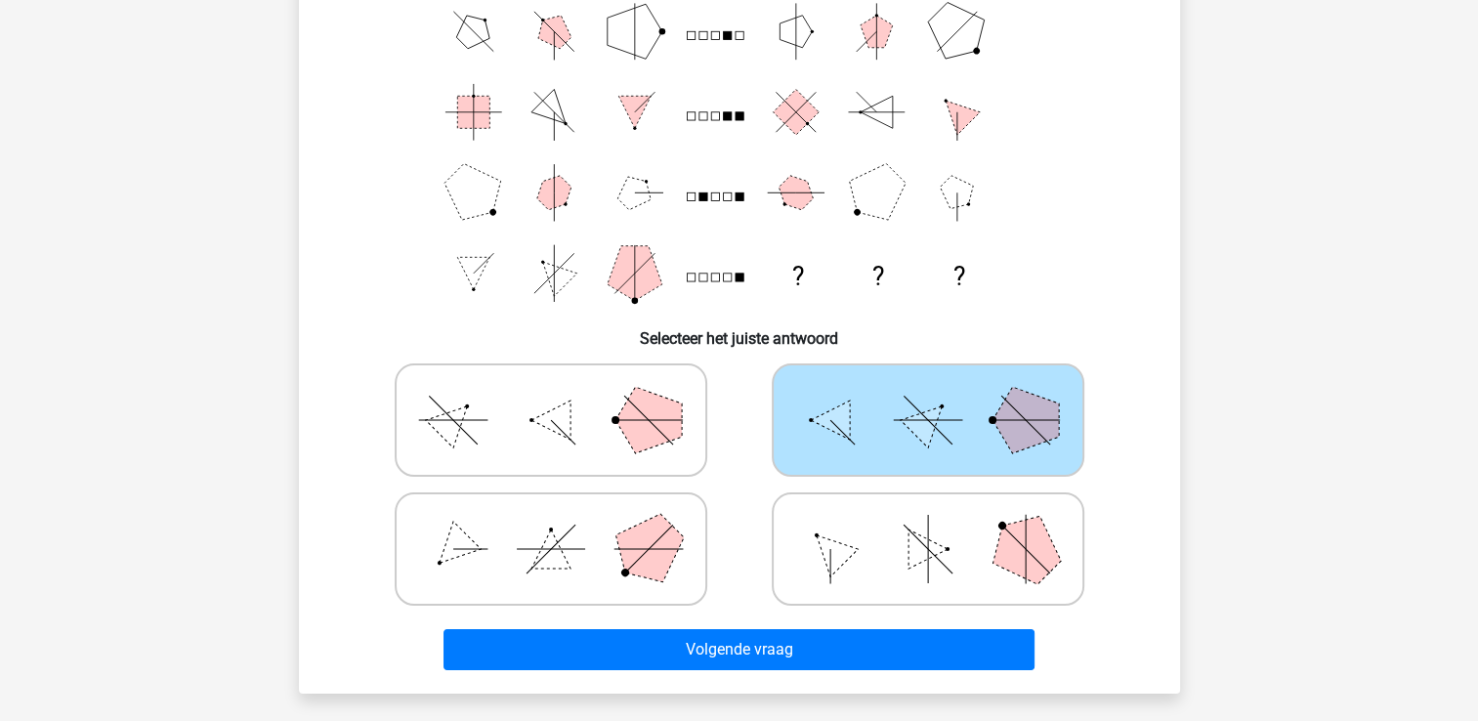
scroll to position [191, 0]
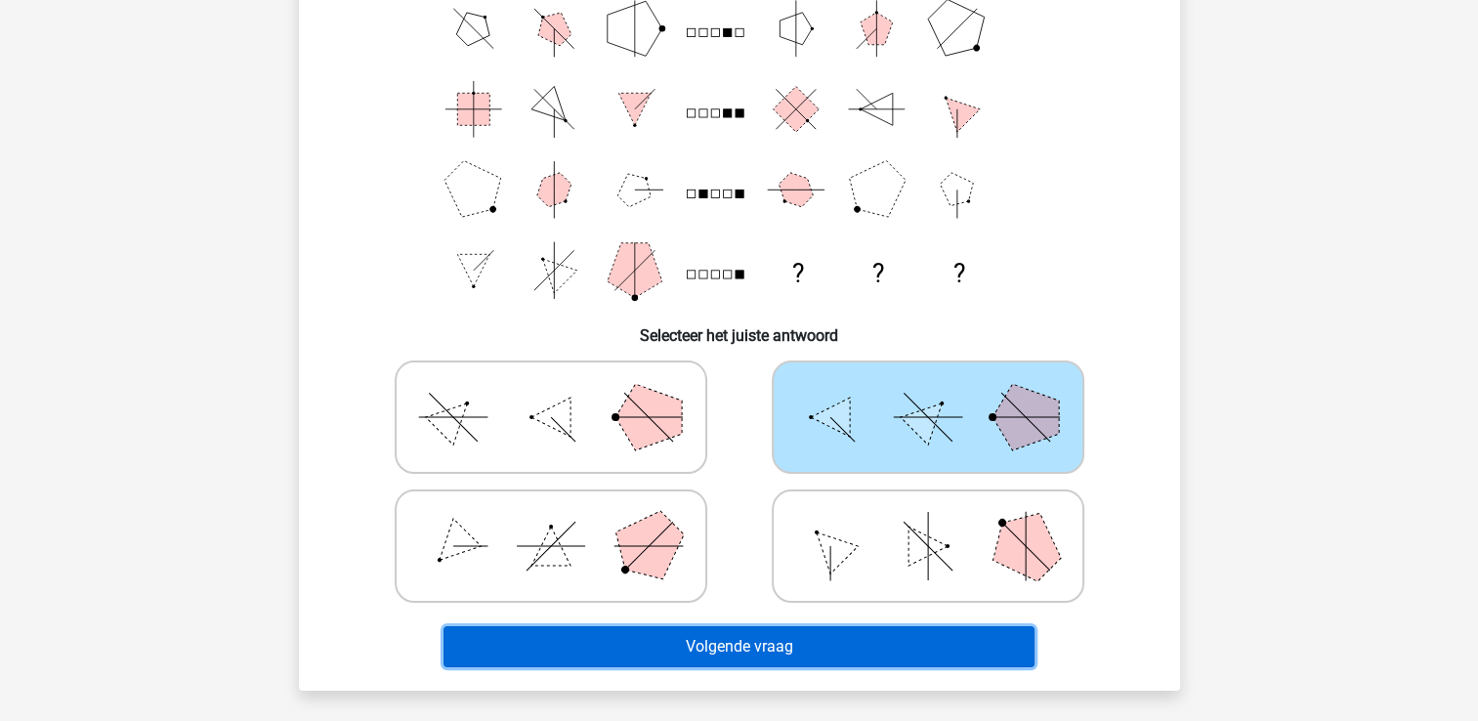
click at [699, 652] on button "Volgende vraag" at bounding box center [739, 646] width 591 height 41
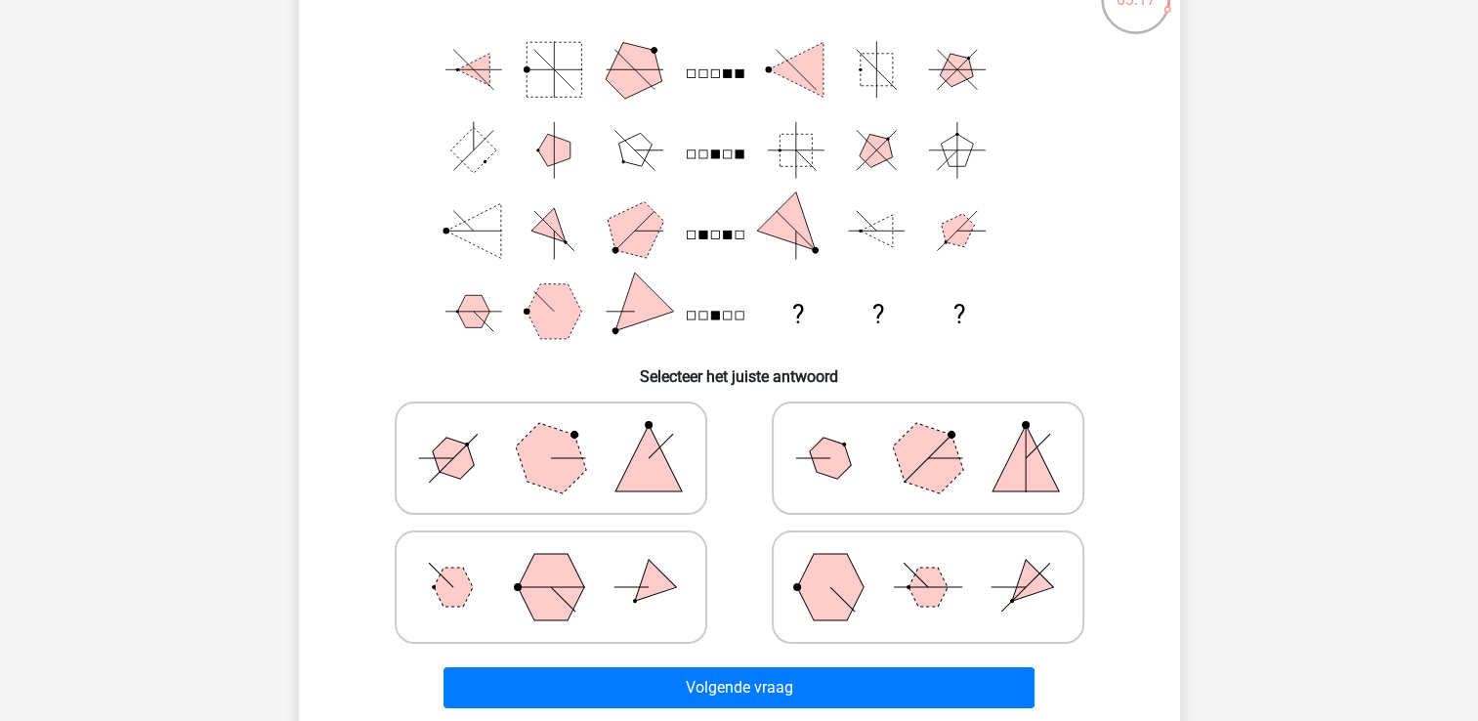
scroll to position [149, 0]
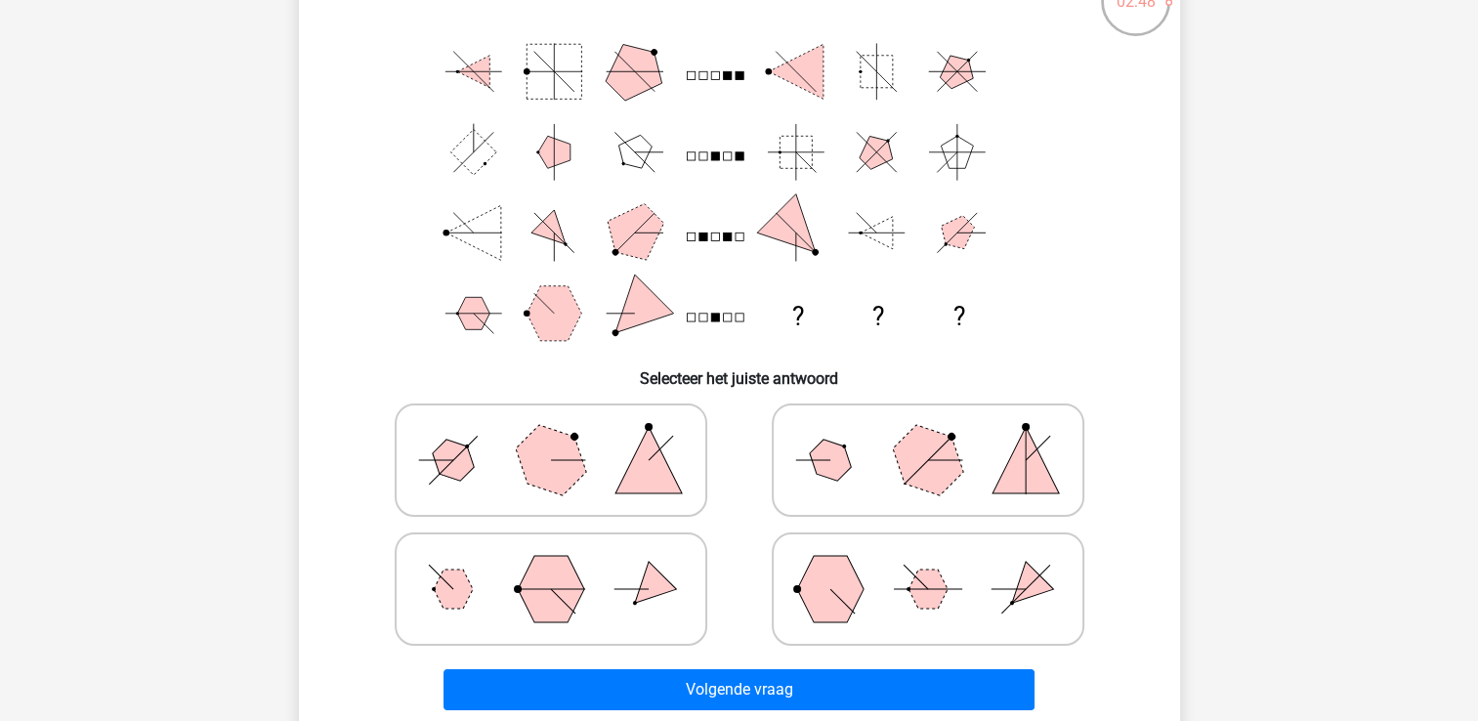
click at [906, 471] on polygon at bounding box center [927, 460] width 94 height 94
click at [928, 436] on input "radio" at bounding box center [934, 429] width 13 height 13
radio input "true"
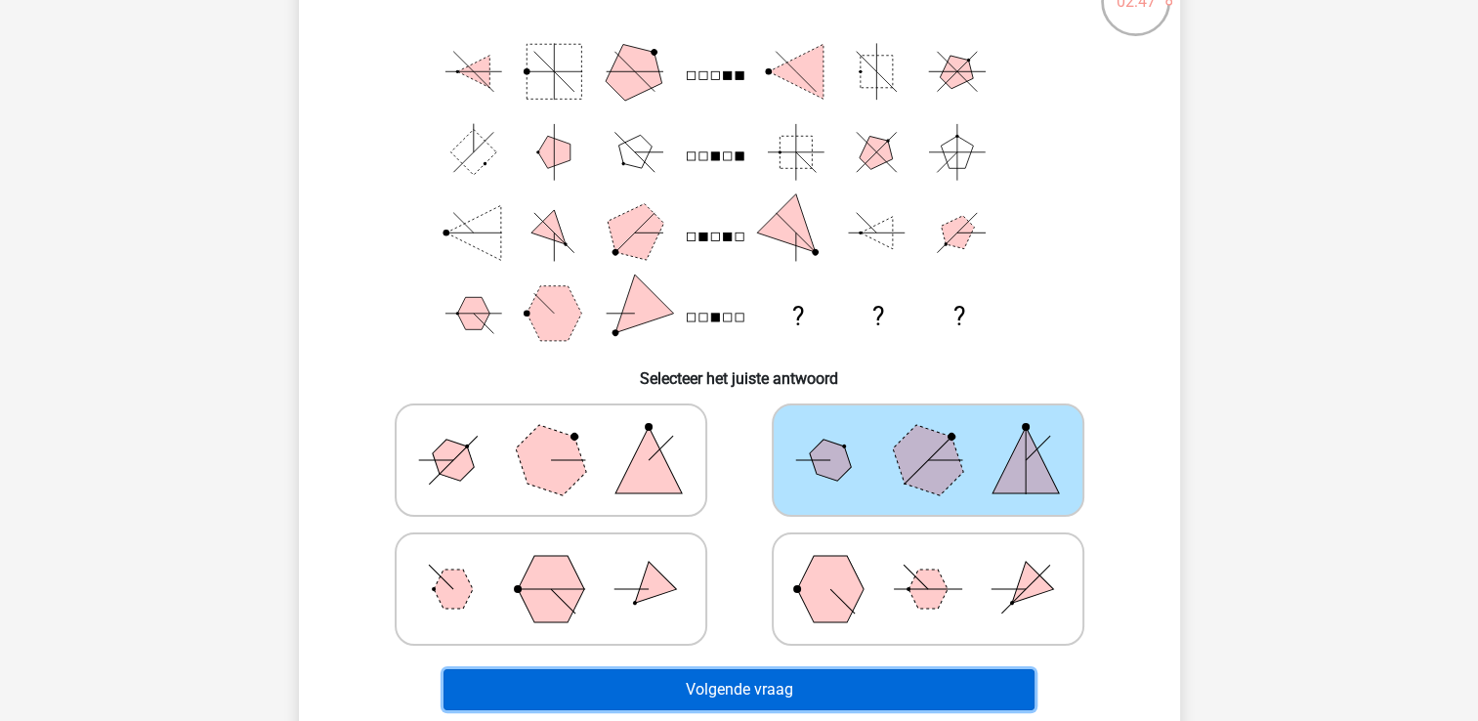
click at [759, 685] on button "Volgende vraag" at bounding box center [739, 689] width 591 height 41
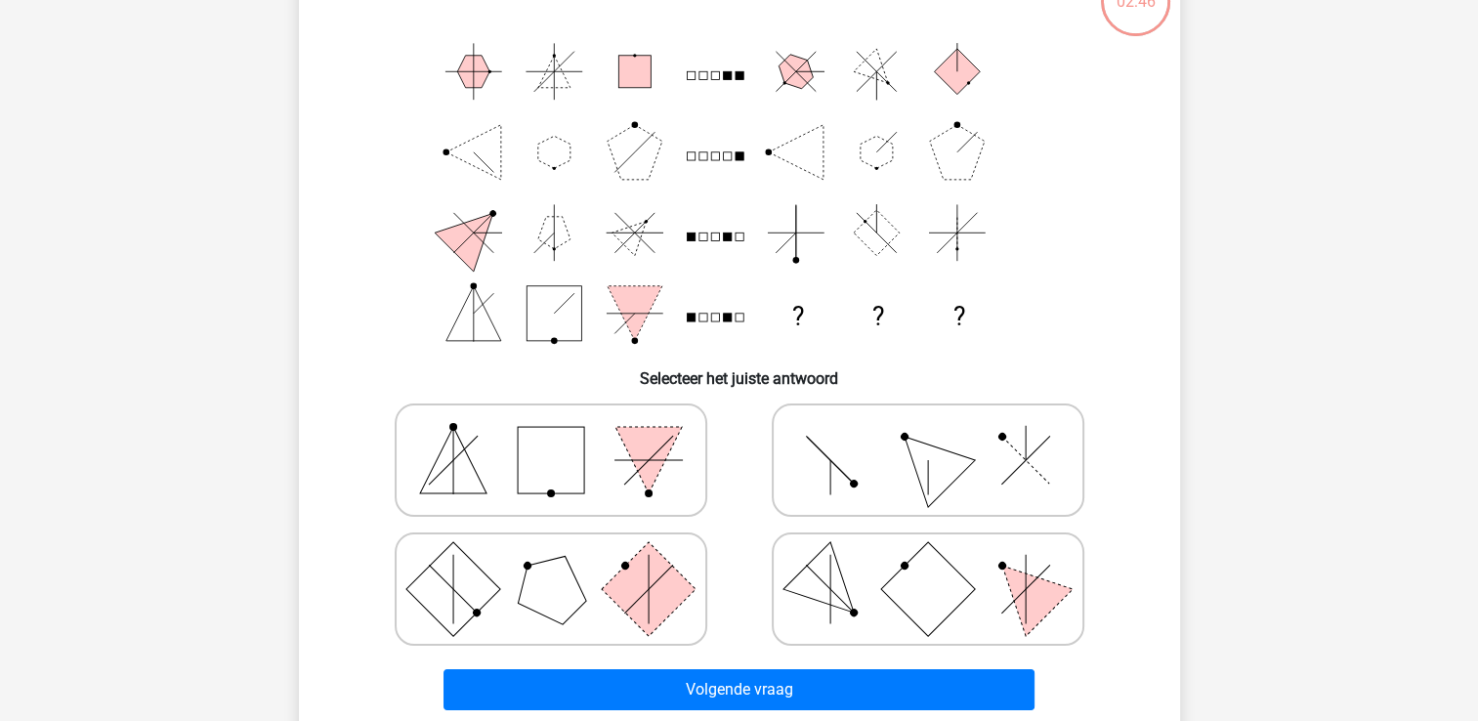
scroll to position [90, 0]
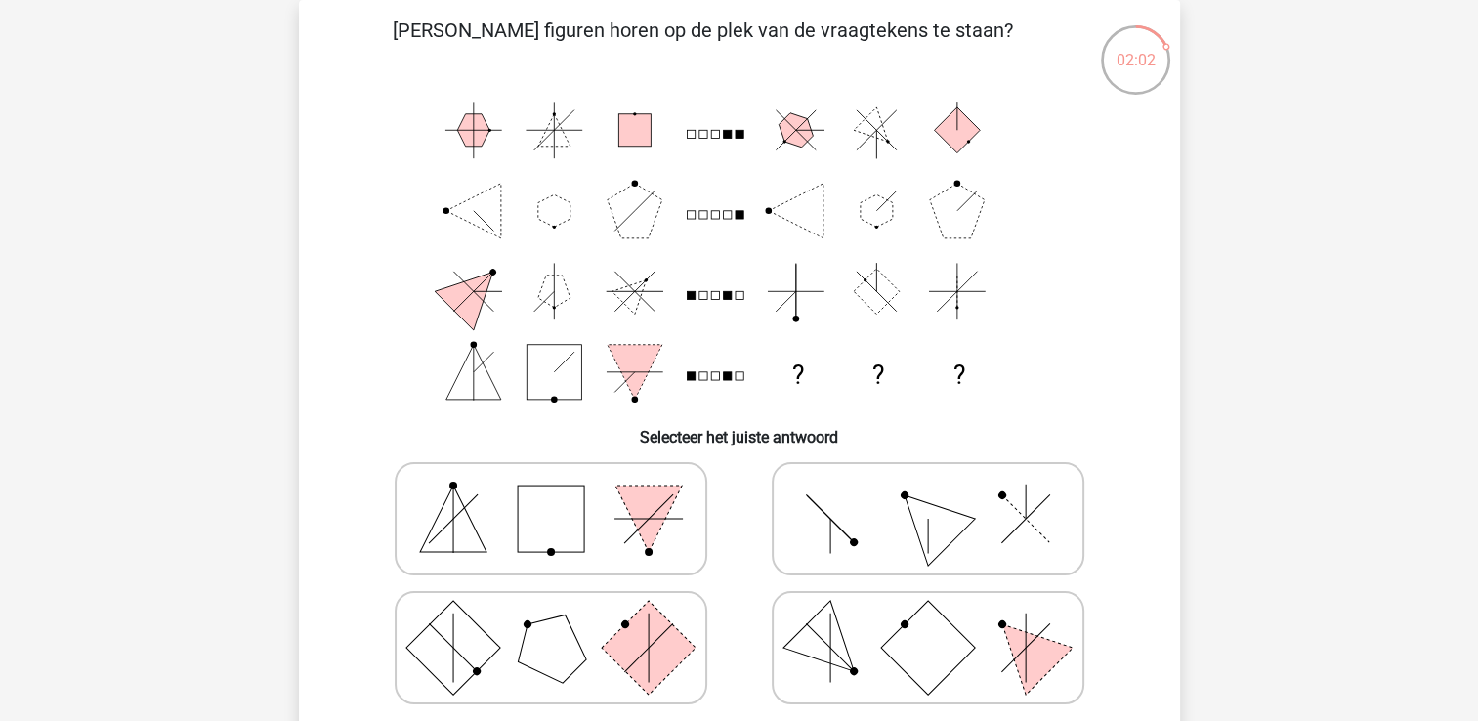
click at [888, 517] on icon at bounding box center [928, 519] width 293 height 98
click at [928, 494] on input "radio" at bounding box center [934, 488] width 13 height 13
radio input "true"
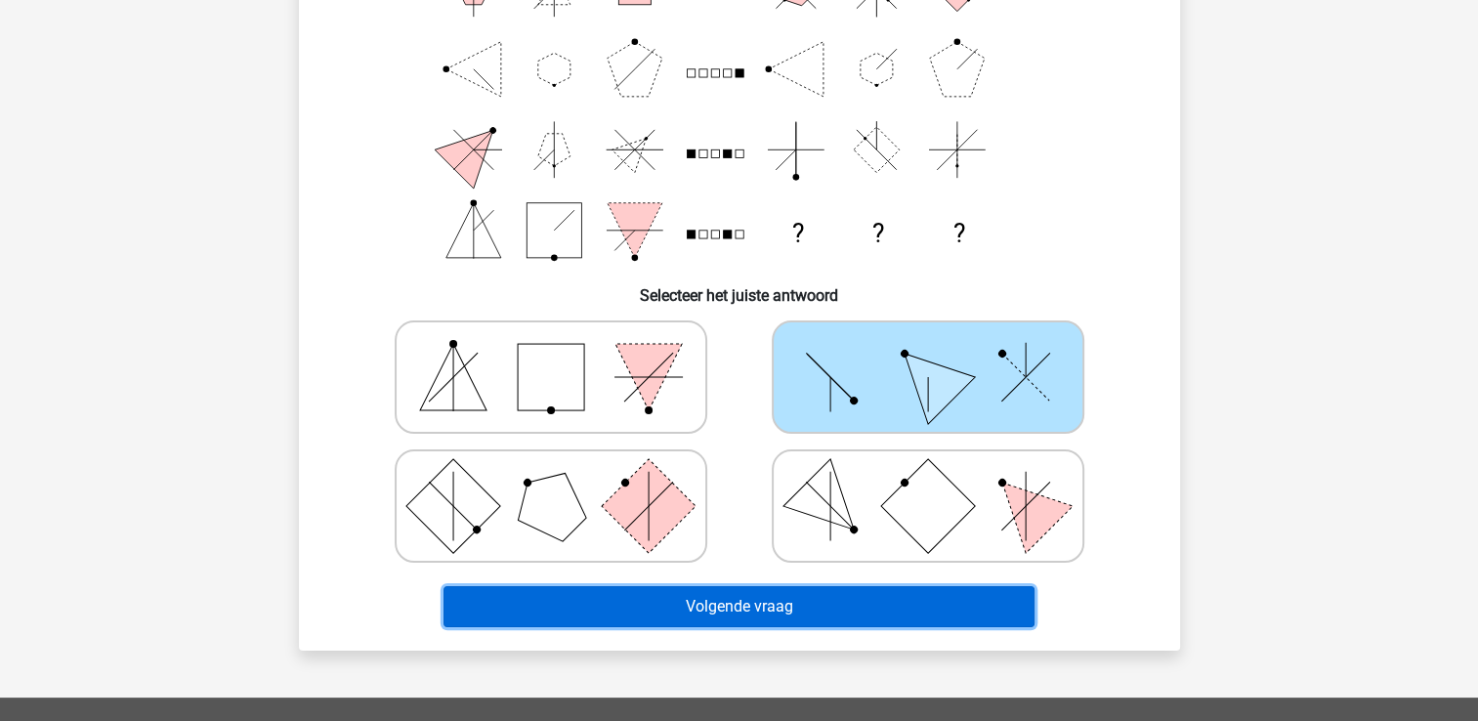
click at [758, 600] on button "Volgende vraag" at bounding box center [739, 606] width 591 height 41
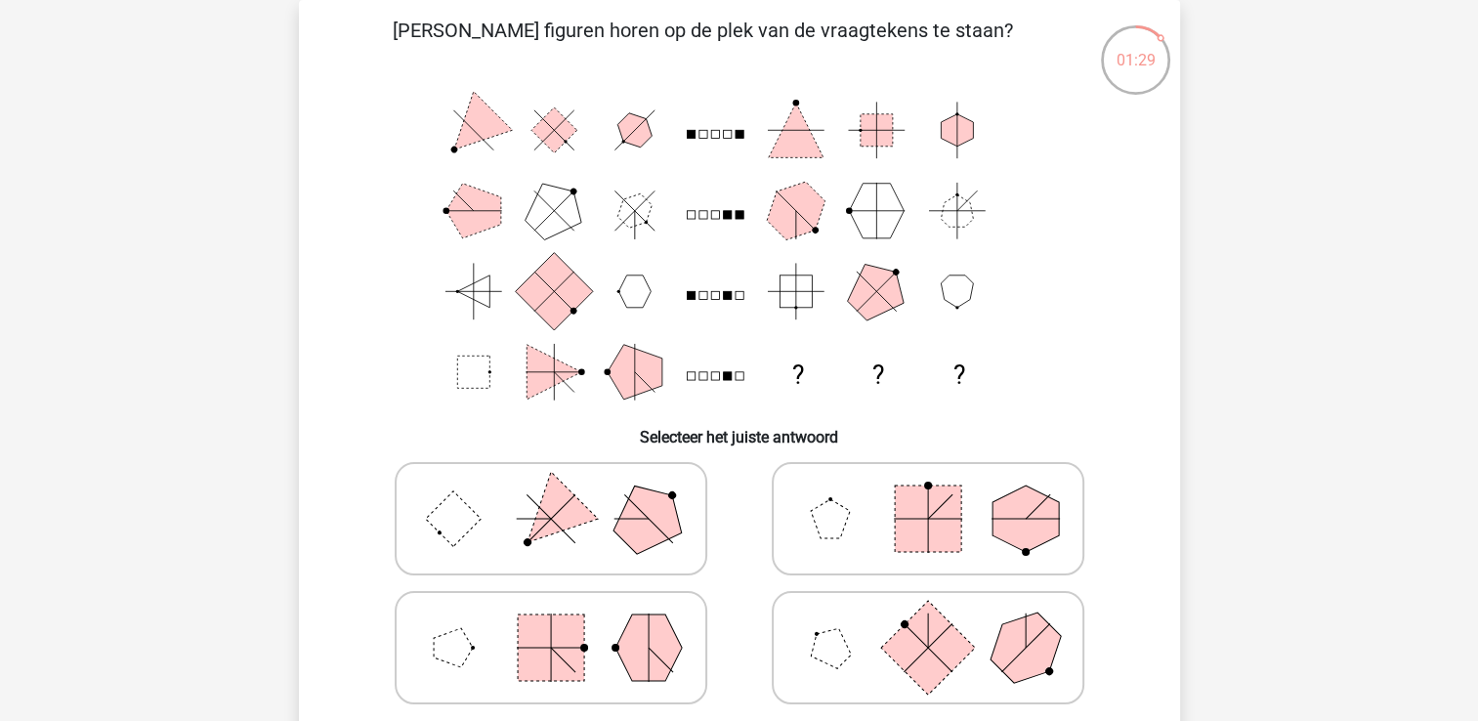
click at [929, 504] on rect at bounding box center [928, 519] width 66 height 66
click at [929, 494] on input "radio" at bounding box center [934, 488] width 13 height 13
radio input "true"
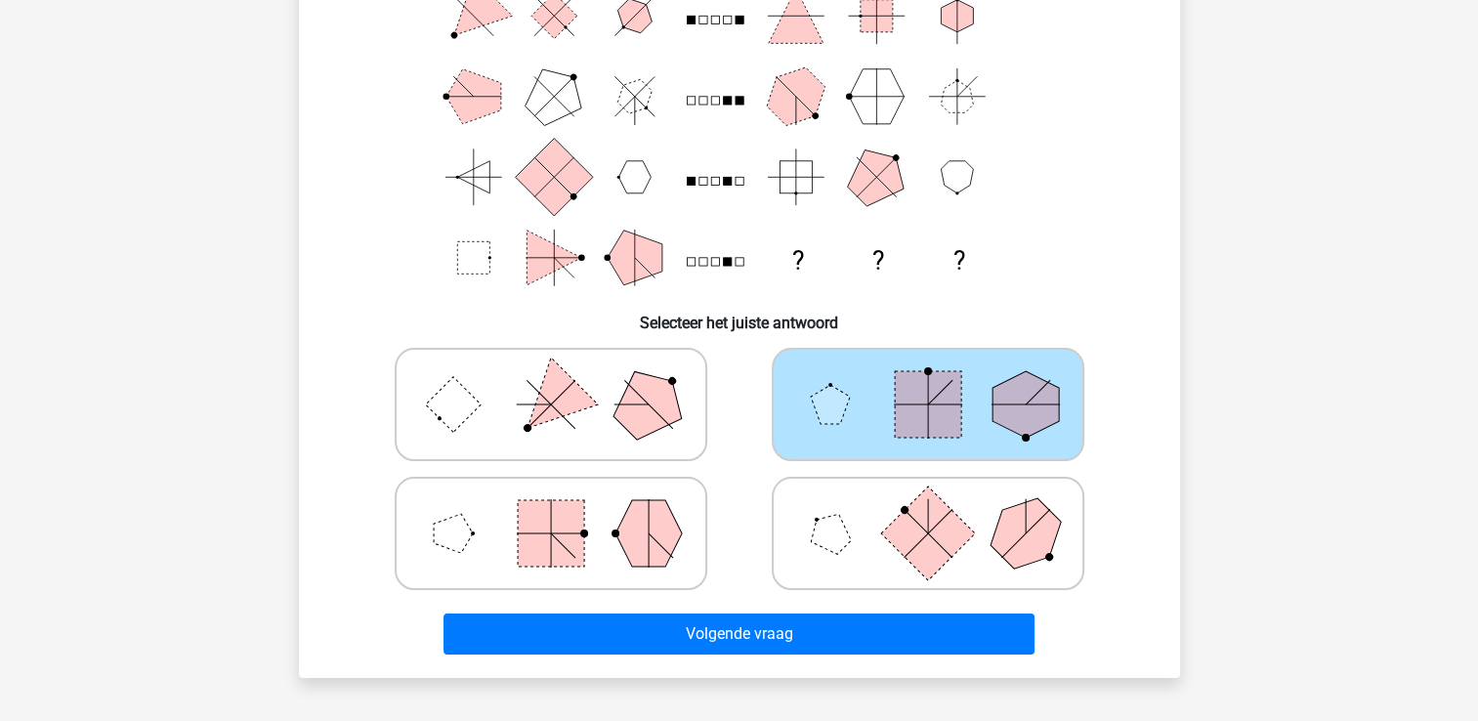
scroll to position [212, 0]
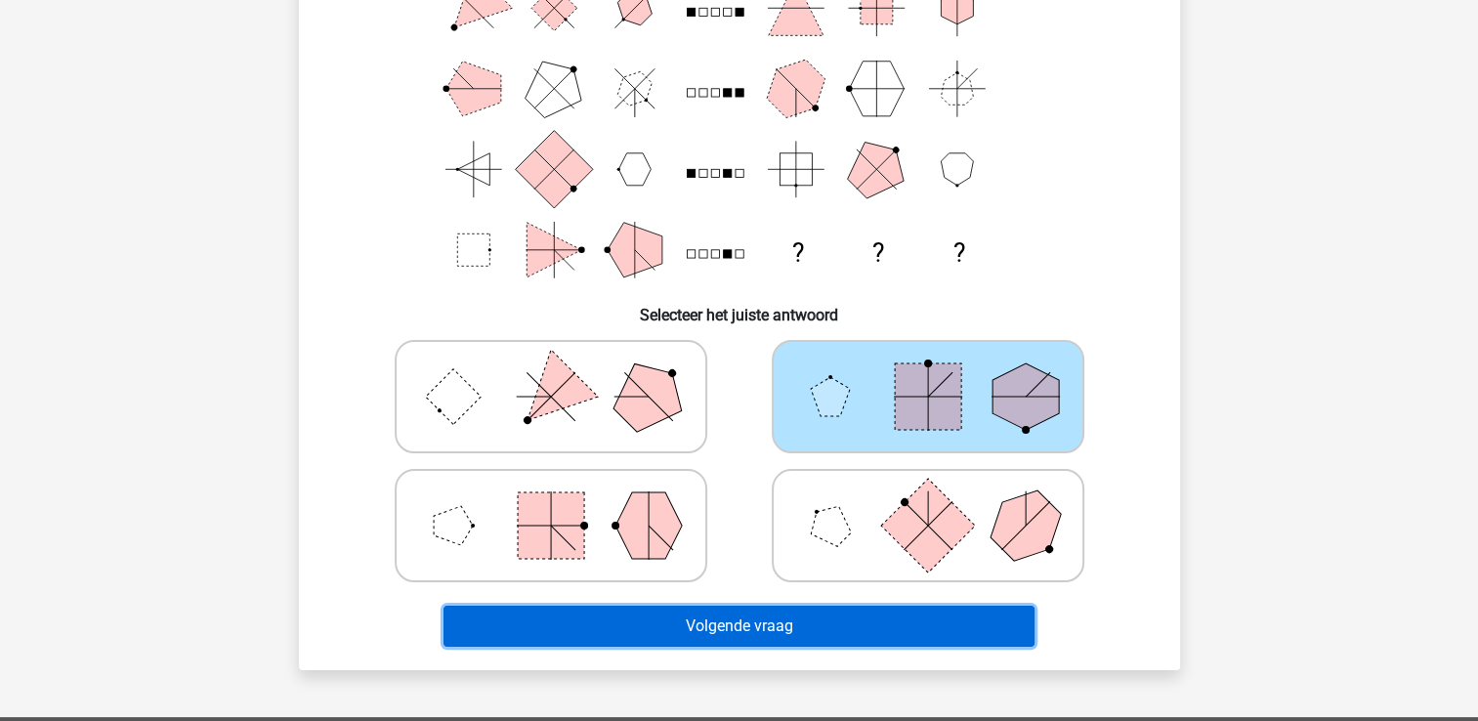
click at [744, 624] on button "Volgende vraag" at bounding box center [739, 626] width 591 height 41
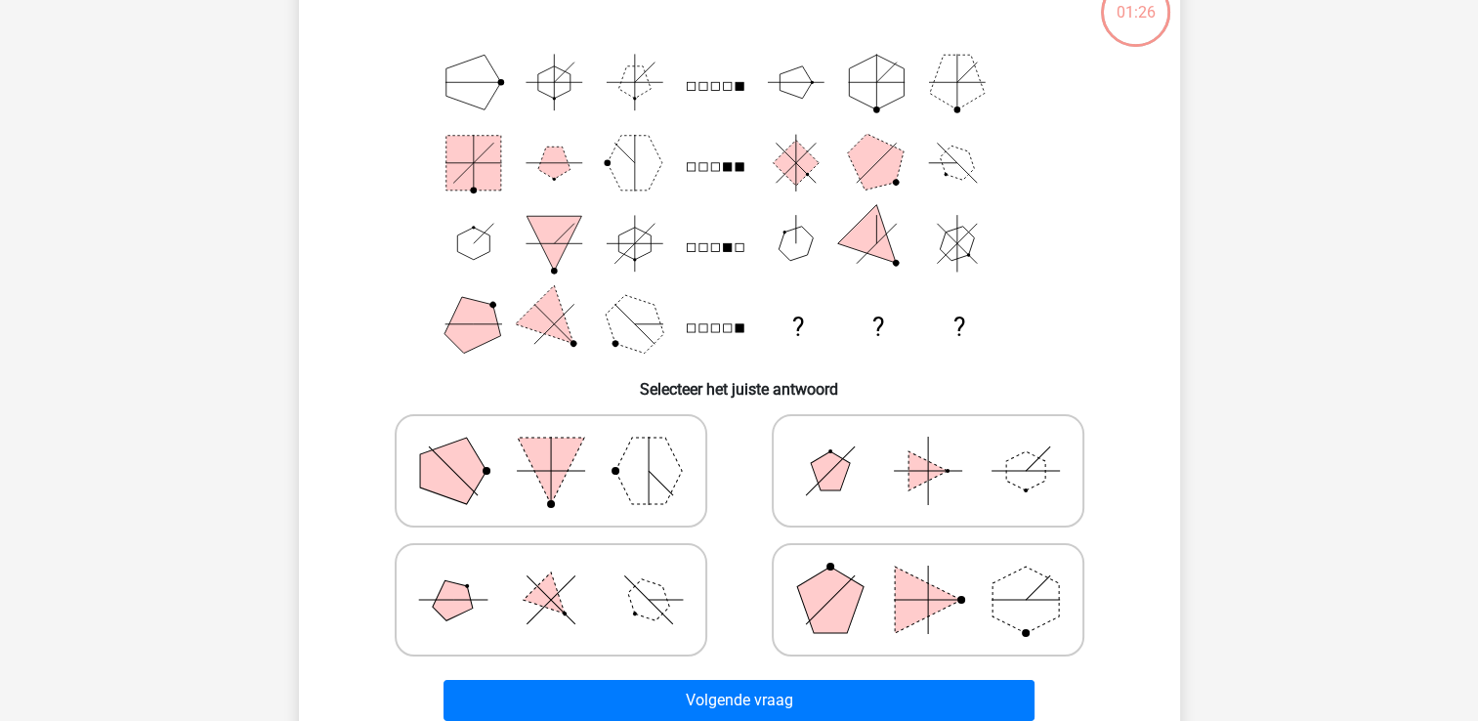
scroll to position [90, 0]
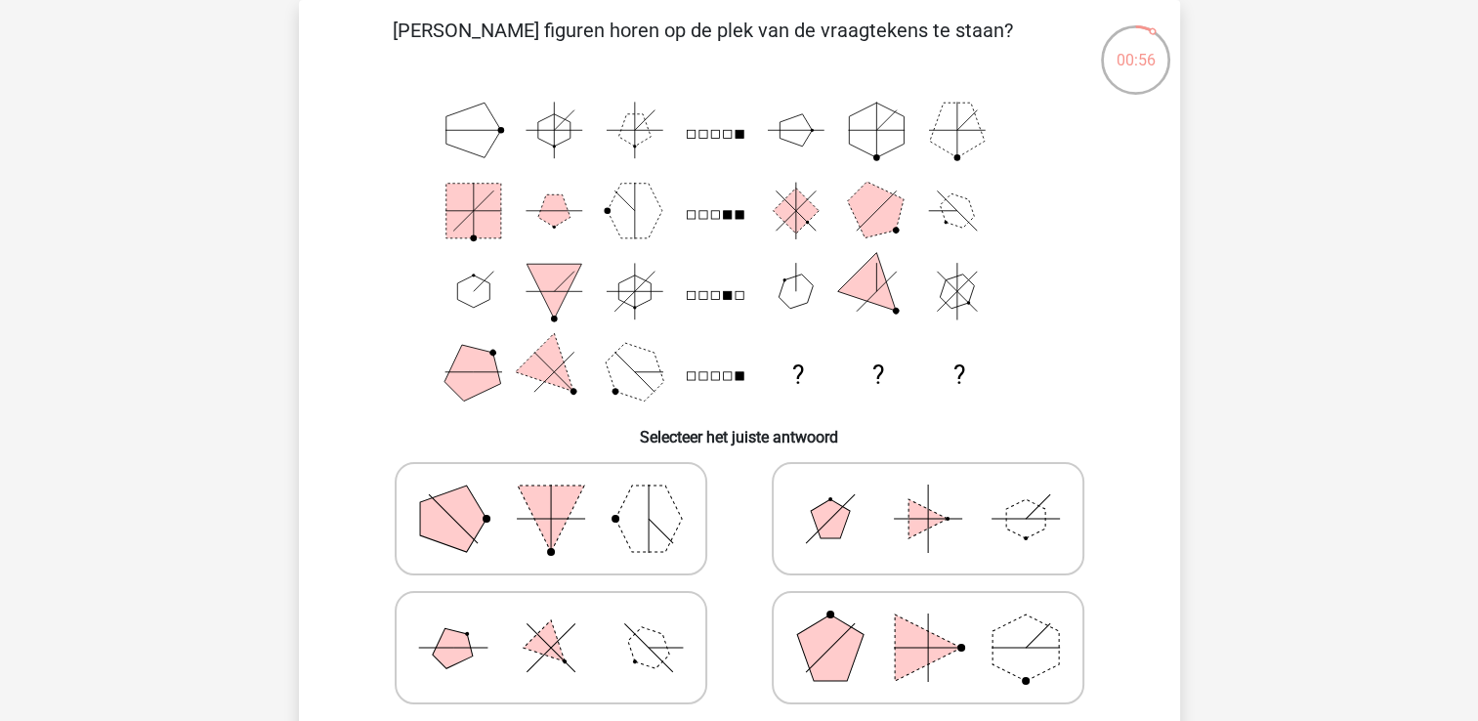
click at [551, 641] on polygon at bounding box center [551, 648] width 56 height 56
click at [551, 623] on input "radio" at bounding box center [557, 617] width 13 height 13
radio input "true"
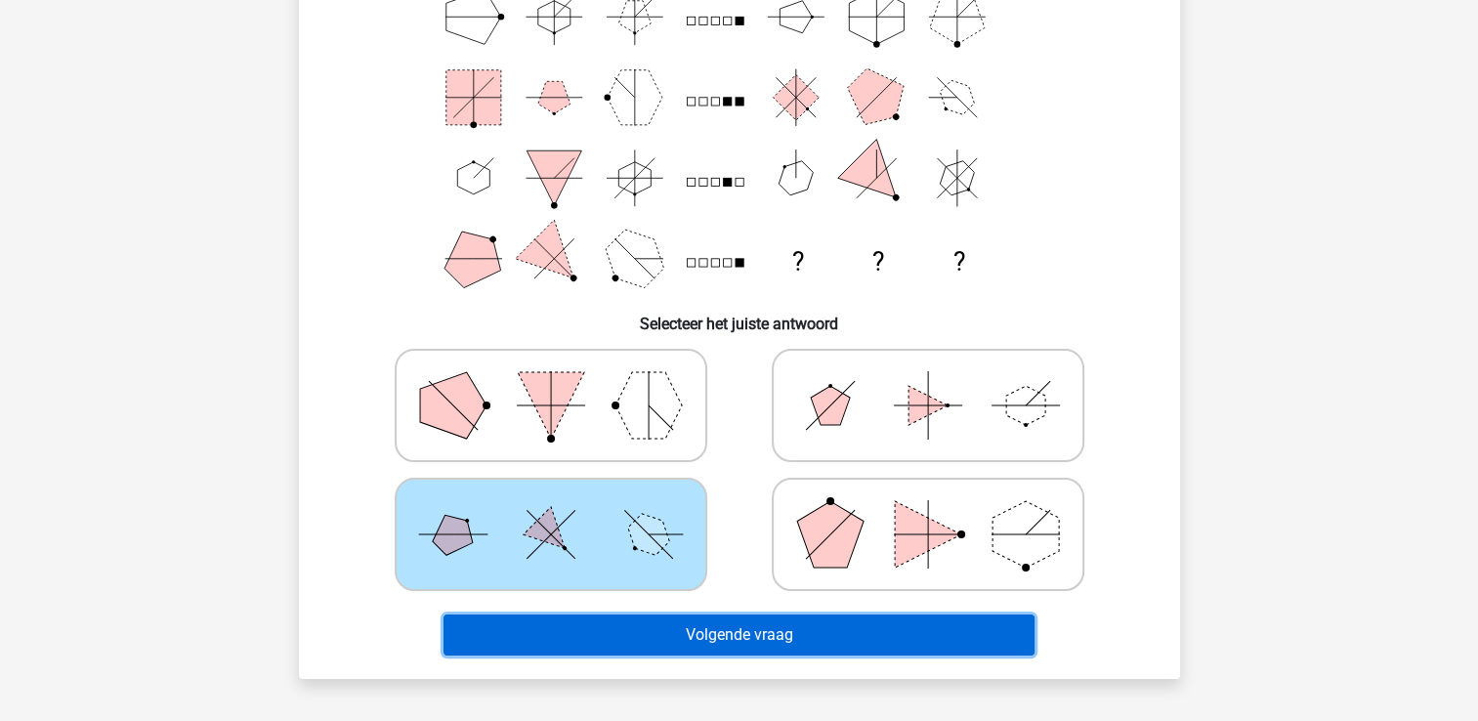
click at [646, 623] on button "Volgende vraag" at bounding box center [739, 635] width 591 height 41
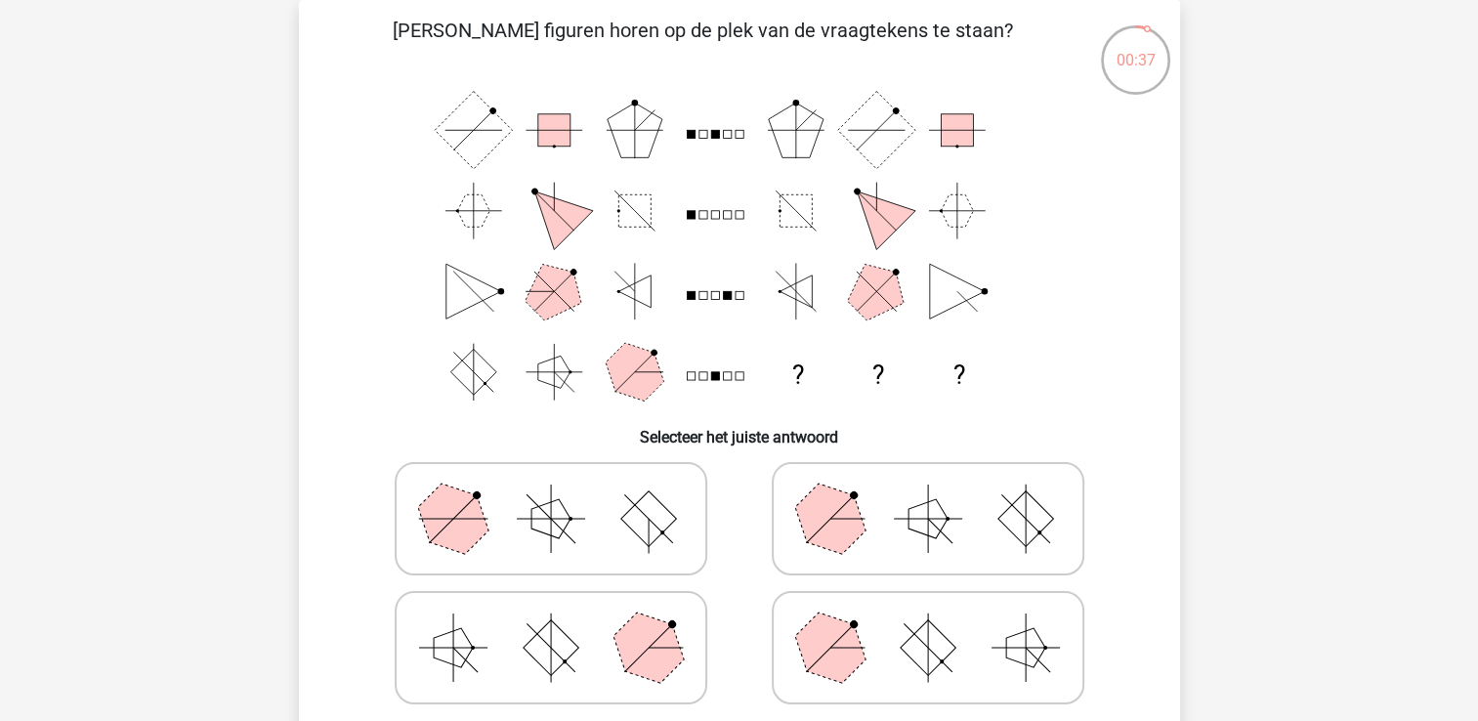
click at [875, 631] on icon at bounding box center [928, 648] width 293 height 98
click at [928, 623] on input "radio" at bounding box center [934, 617] width 13 height 13
radio input "true"
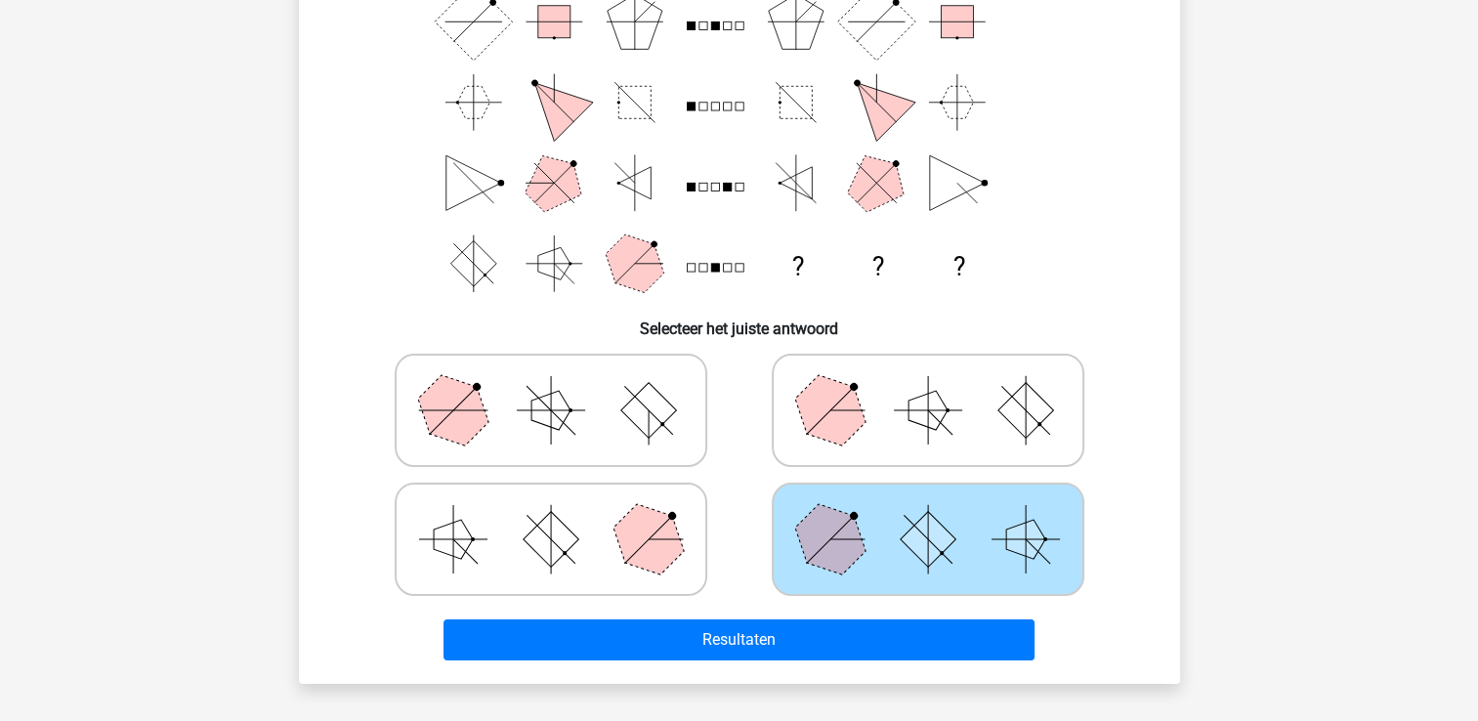
scroll to position [199, 0]
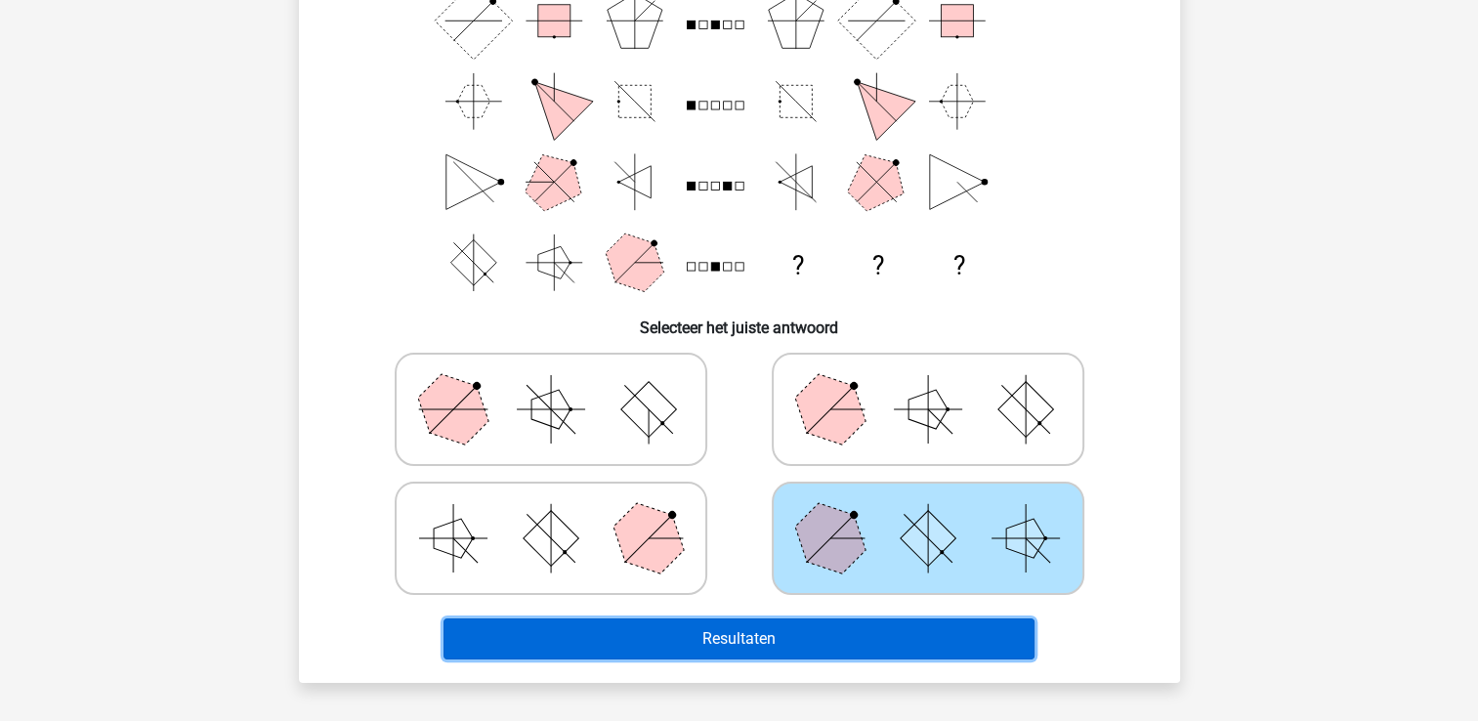
click at [800, 635] on button "Resultaten" at bounding box center [739, 638] width 591 height 41
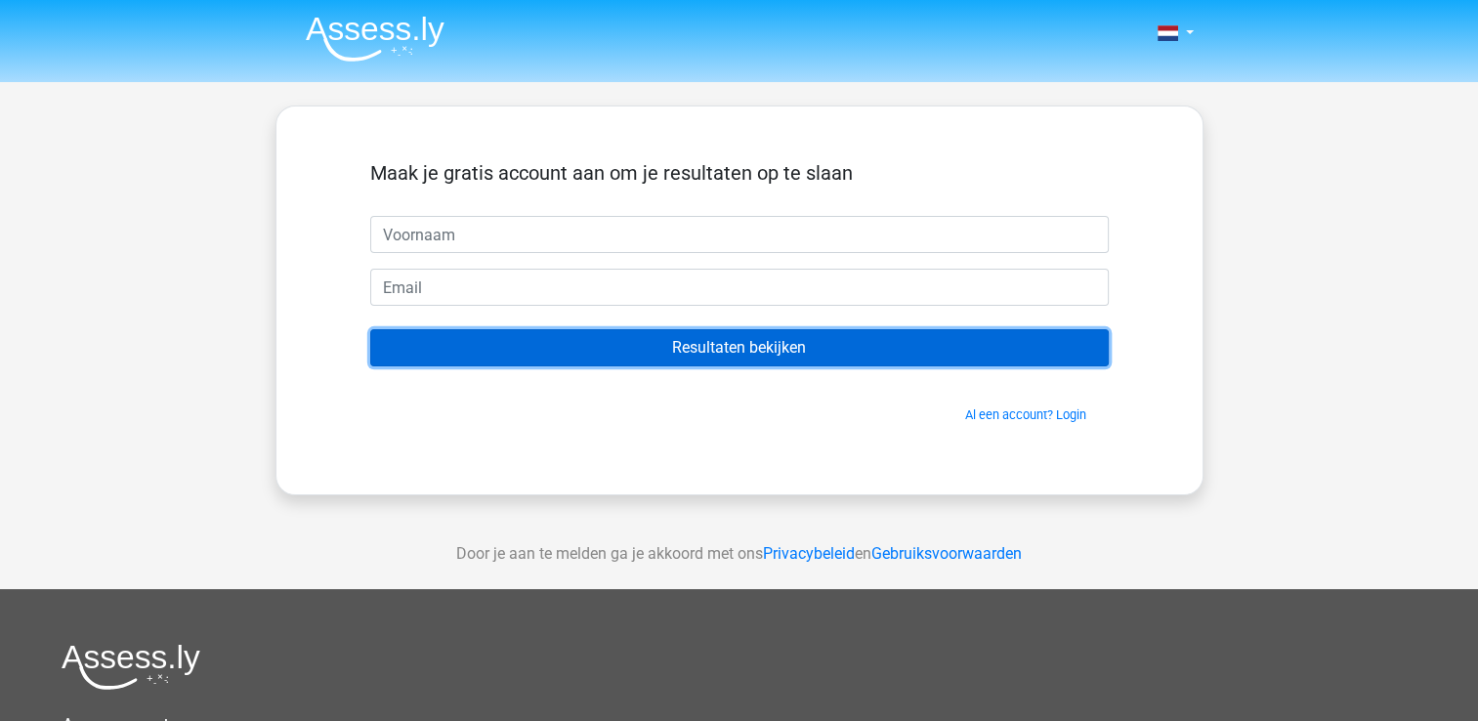
click at [719, 356] on input "Resultaten bekijken" at bounding box center [739, 347] width 739 height 37
